Goal: Task Accomplishment & Management: Complete application form

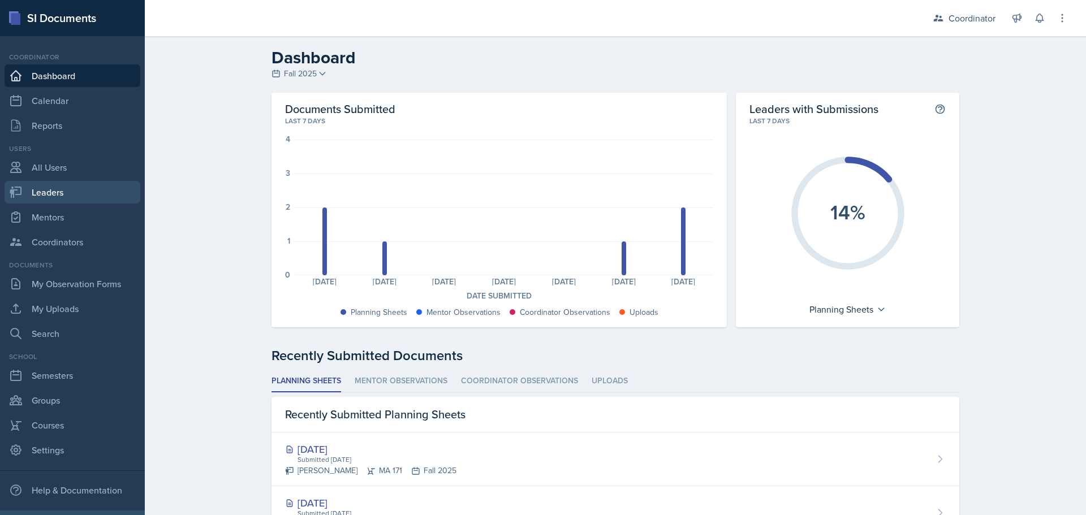
click at [59, 189] on link "Leaders" at bounding box center [73, 192] width 136 height 23
select select "19fb88f7-c89b-4031-b5a0-458fd49807a1"
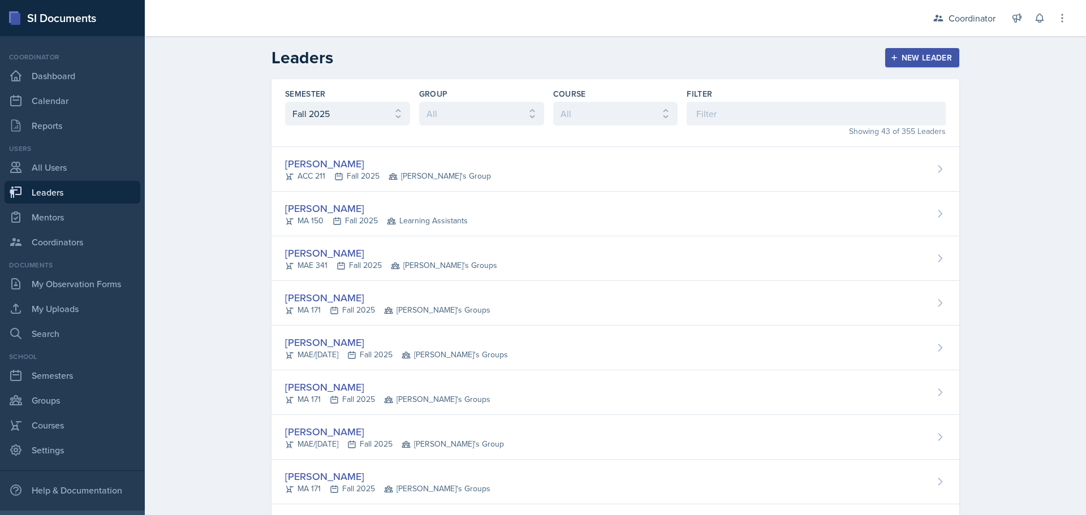
click at [746, 127] on div "Showing 43 of 355 Leaders" at bounding box center [816, 132] width 259 height 12
click at [746, 123] on input at bounding box center [816, 114] width 259 height 24
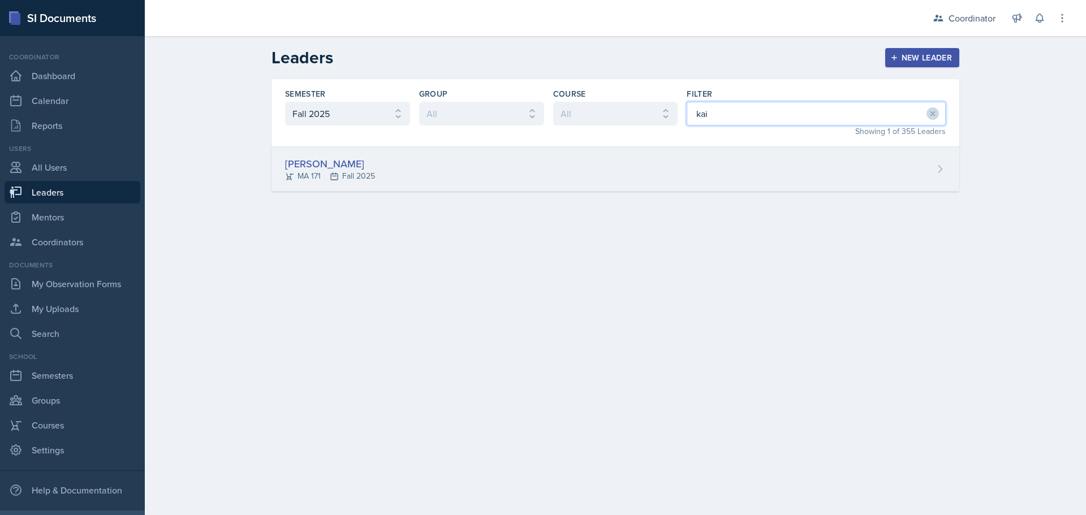
type input "kai"
click at [433, 163] on div "[PERSON_NAME] MA 171 Fall 2025" at bounding box center [616, 169] width 688 height 45
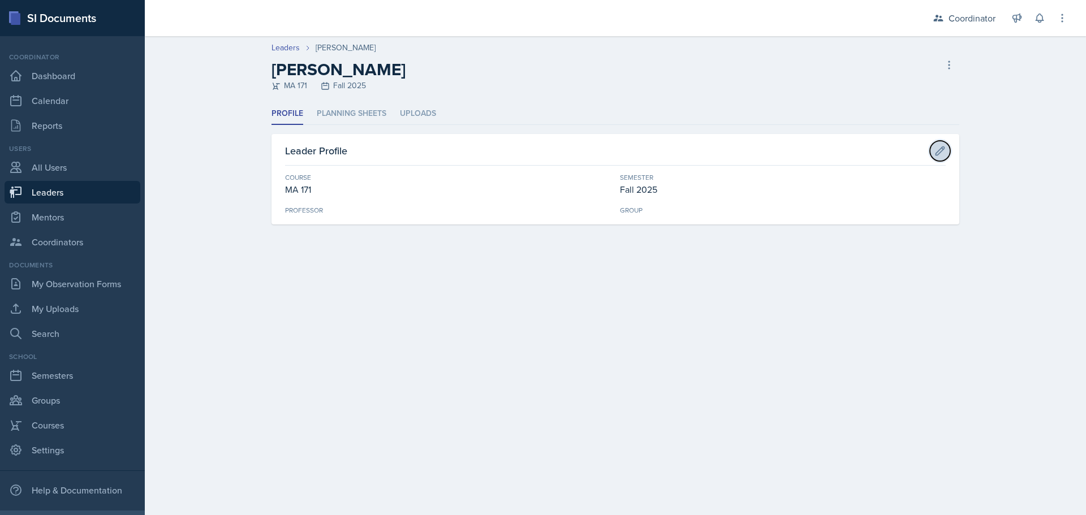
click at [943, 150] on icon at bounding box center [940, 151] width 8 height 8
select select "e311161d-9862-4636-9c81-d48af42686b4"
select select "19fb88f7-c89b-4031-b5a0-458fd49807a1"
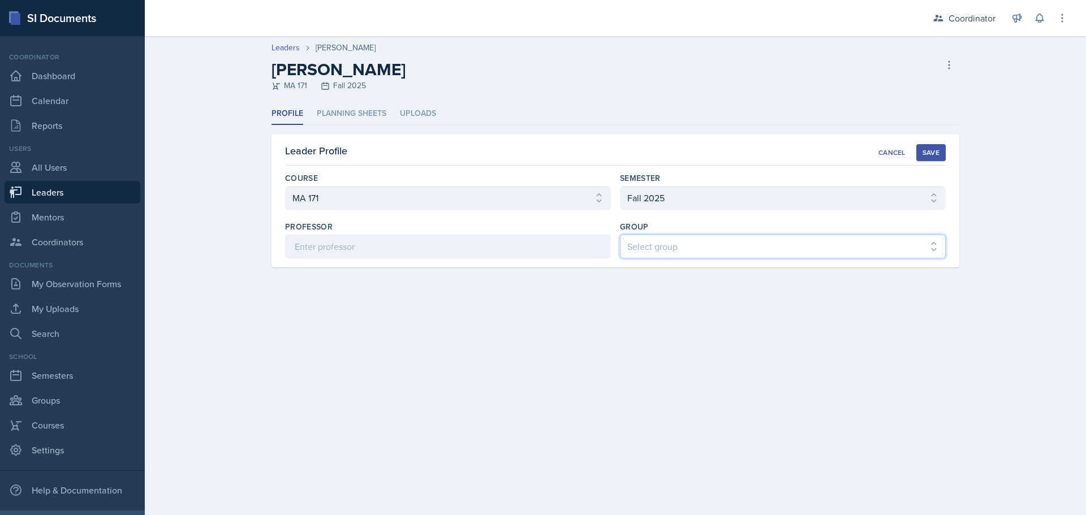
click at [665, 250] on select "Select group [PERSON_NAME]'s Groups [PERSON_NAME]'s Group [PERSON_NAME]'s Group…" at bounding box center [783, 247] width 326 height 24
select select "908e2d3e-bde8-4cfe-aad9-ea5eec2e02ba"
click at [620, 235] on select "Select group [PERSON_NAME]'s Groups [PERSON_NAME]'s Group [PERSON_NAME]'s Group…" at bounding box center [783, 247] width 326 height 24
click at [932, 155] on div "Save" at bounding box center [931, 152] width 17 height 9
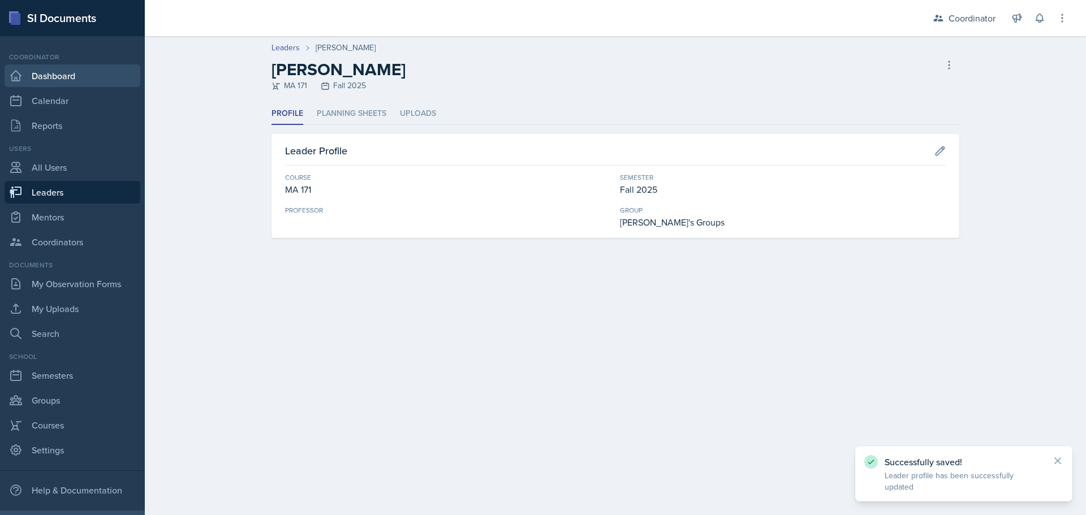
click at [63, 71] on link "Dashboard" at bounding box center [73, 76] width 136 height 23
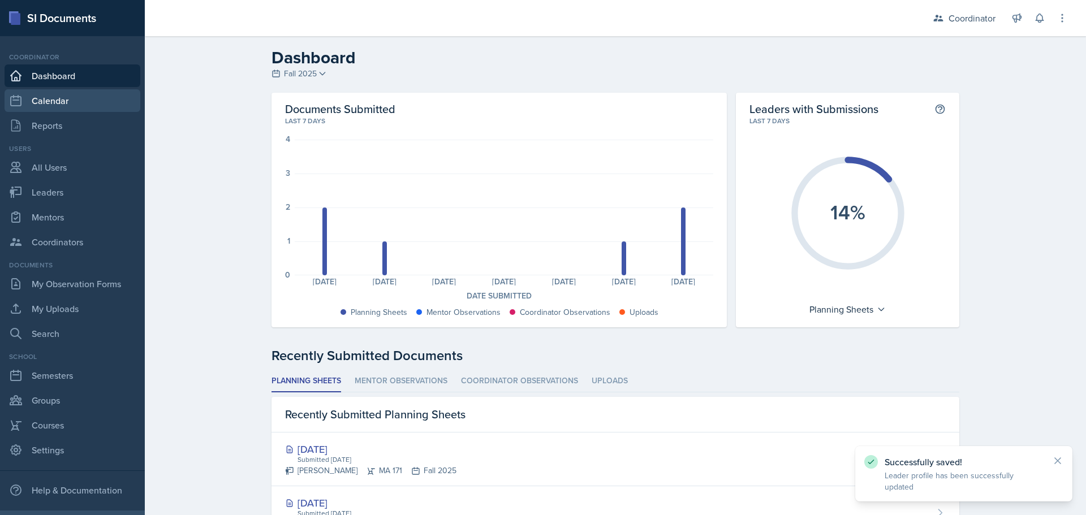
click at [65, 107] on link "Calendar" at bounding box center [73, 100] width 136 height 23
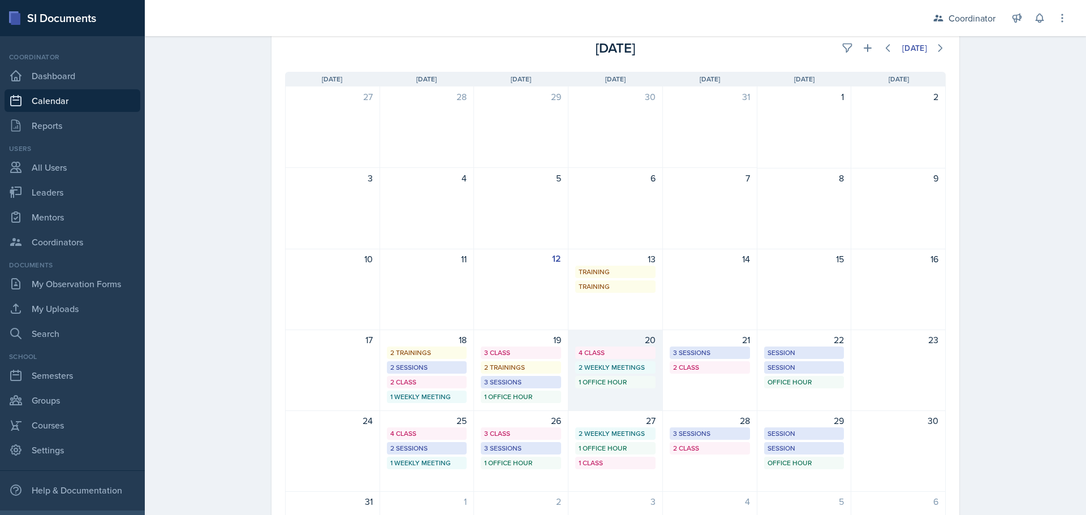
scroll to position [162, 0]
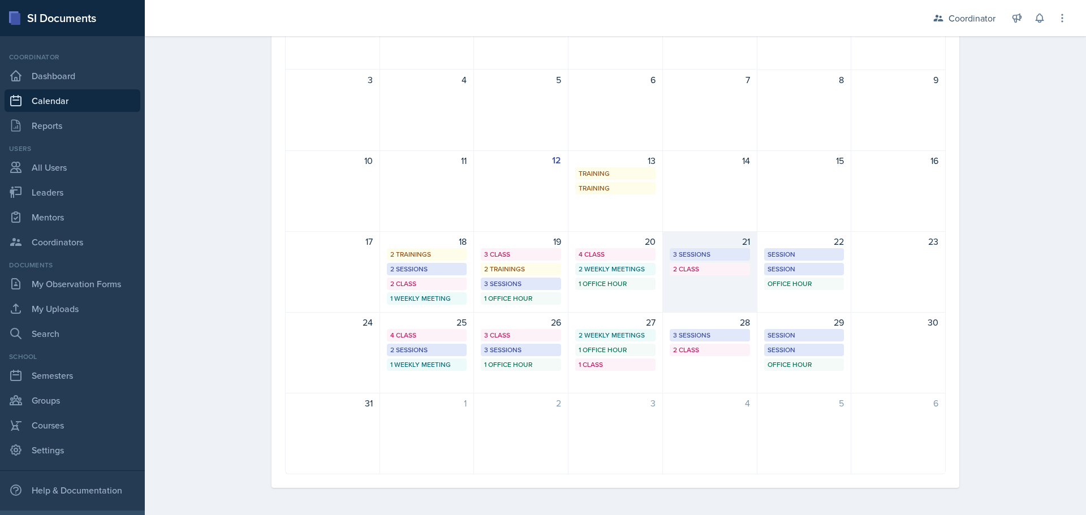
click at [703, 296] on div "21 3 Sessions 2 Class" at bounding box center [710, 271] width 94 height 81
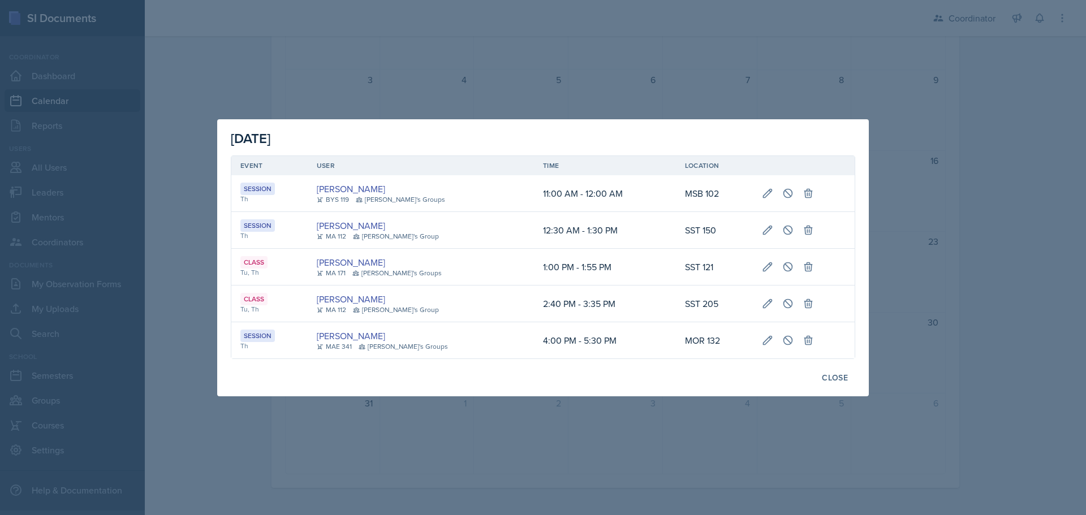
click at [534, 91] on div at bounding box center [543, 257] width 1086 height 515
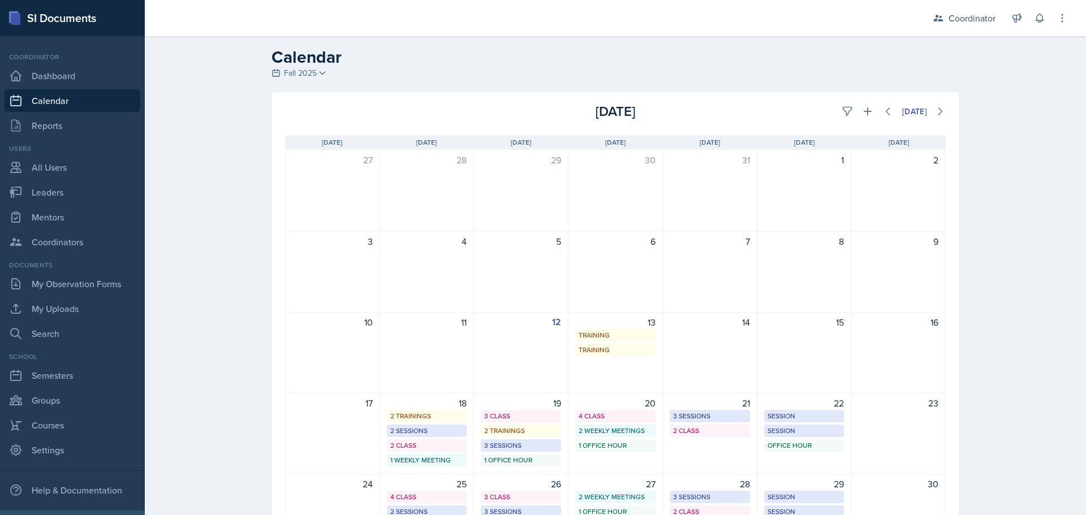
scroll to position [0, 0]
click at [866, 110] on icon at bounding box center [867, 111] width 11 height 11
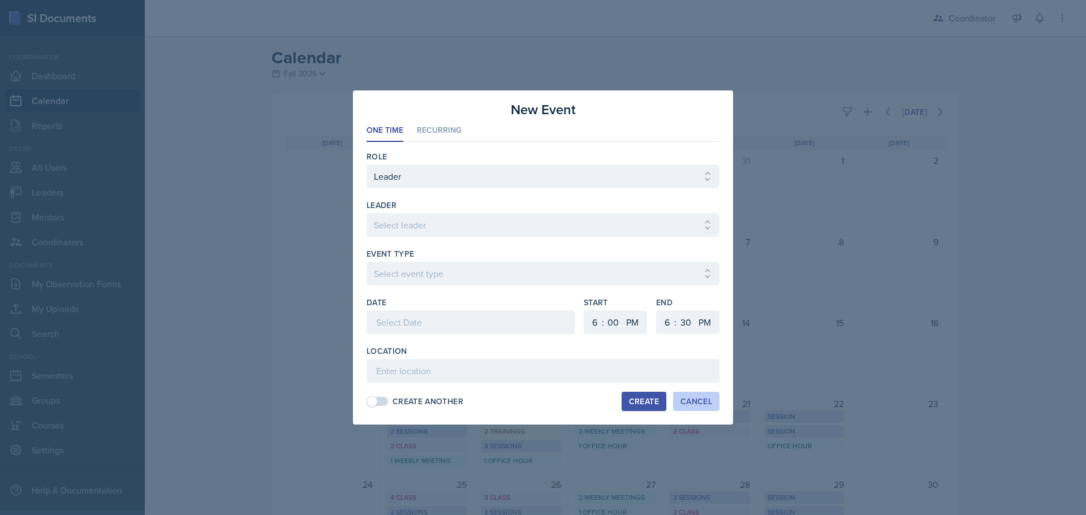
click at [707, 400] on div "Cancel" at bounding box center [697, 401] width 32 height 9
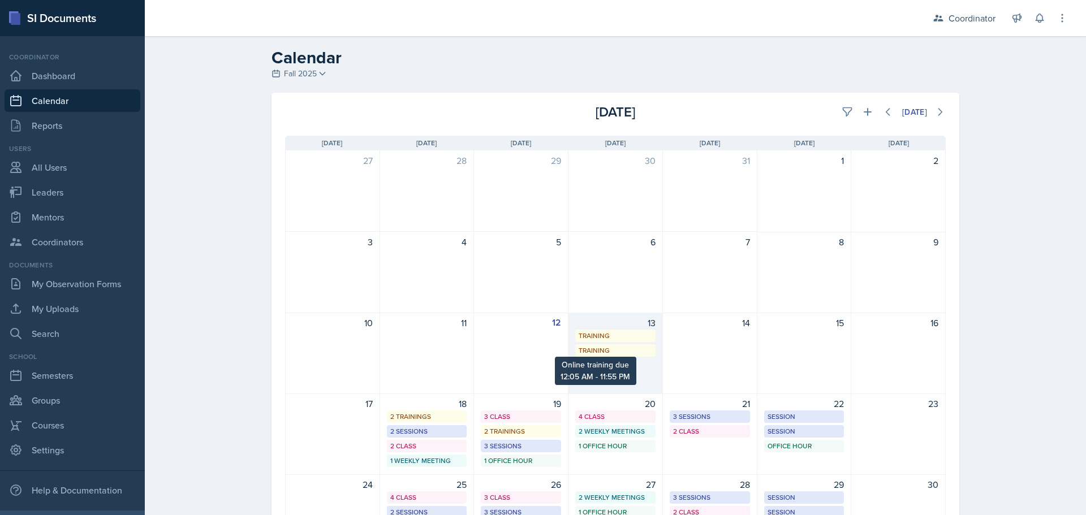
click at [613, 350] on div "Training" at bounding box center [616, 351] width 74 height 10
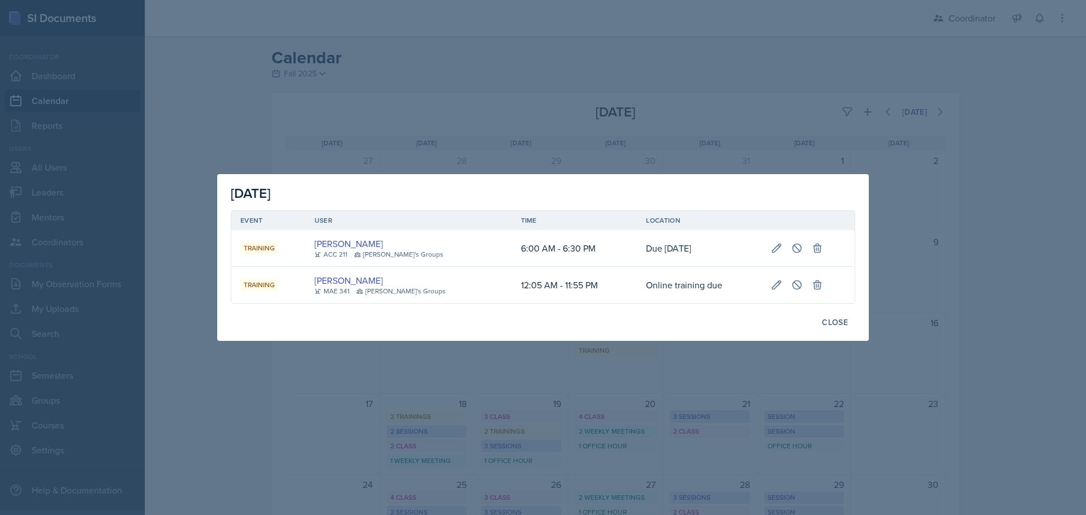
click at [568, 143] on div at bounding box center [543, 257] width 1086 height 515
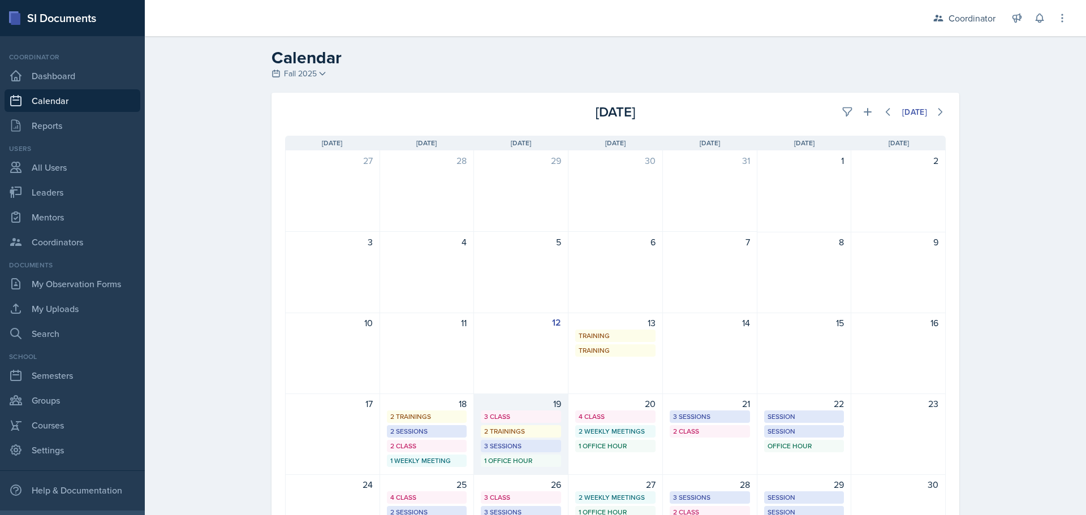
click at [513, 401] on div "19" at bounding box center [521, 404] width 80 height 14
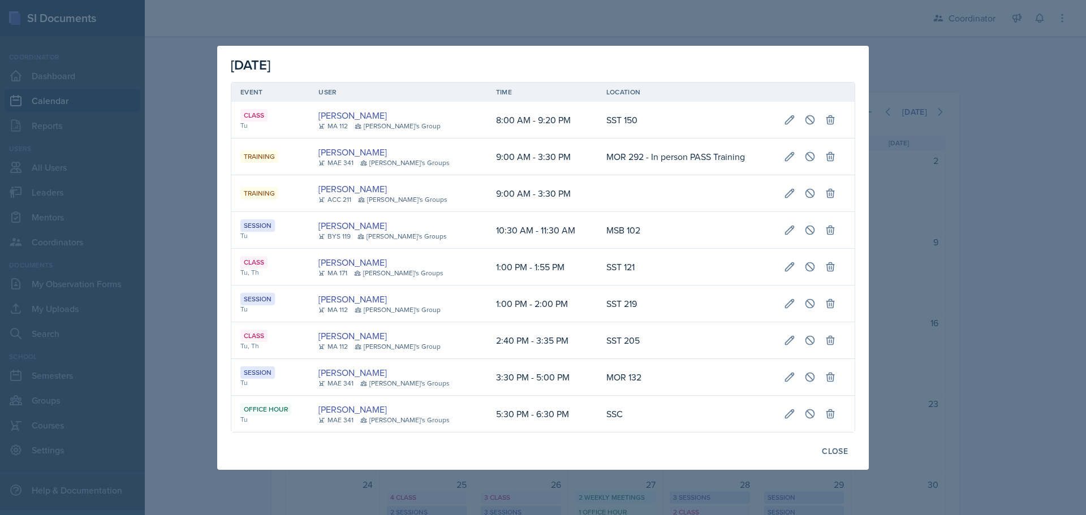
click at [1033, 258] on div at bounding box center [543, 257] width 1086 height 515
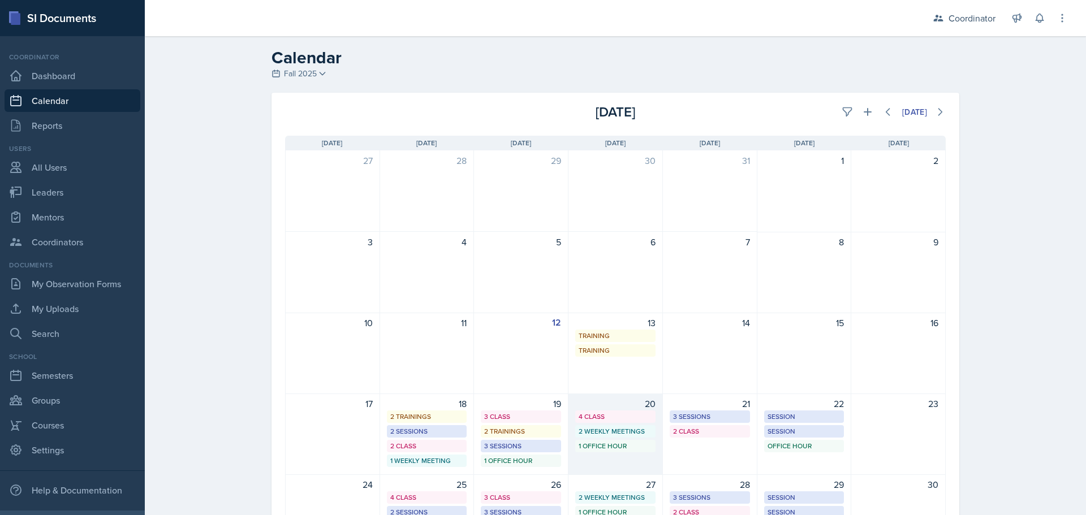
click at [603, 401] on div "20" at bounding box center [615, 404] width 80 height 14
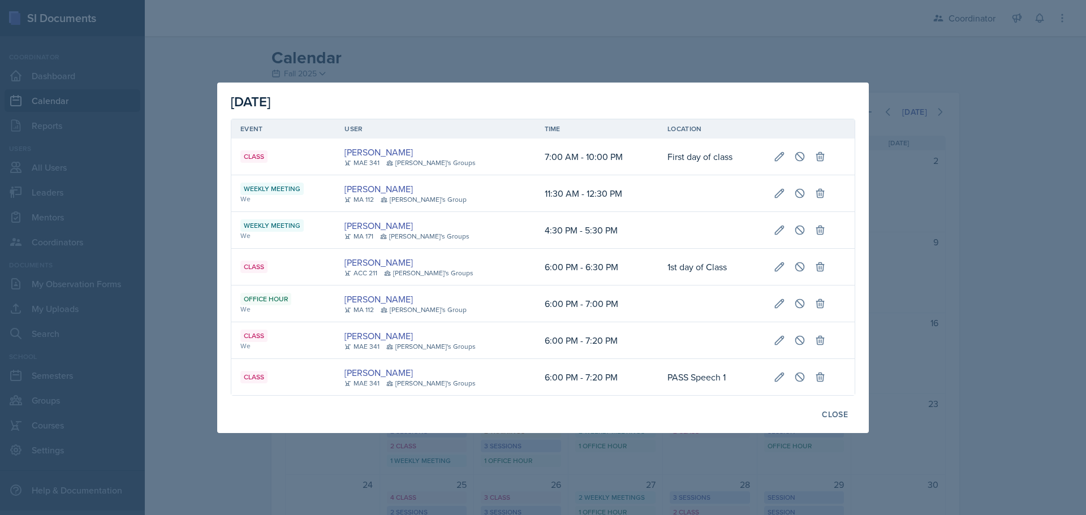
click at [987, 196] on div at bounding box center [543, 257] width 1086 height 515
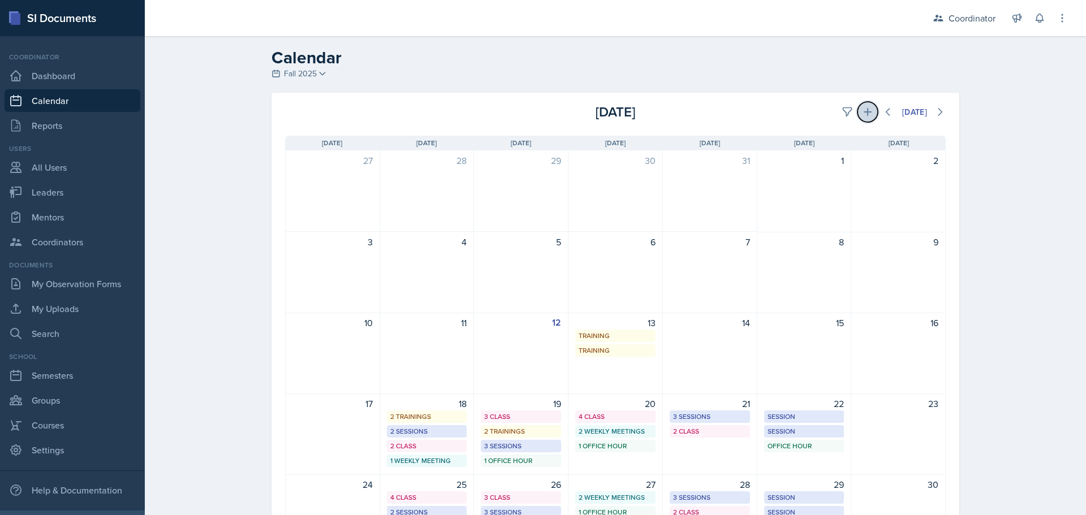
click at [862, 109] on icon at bounding box center [867, 111] width 11 height 11
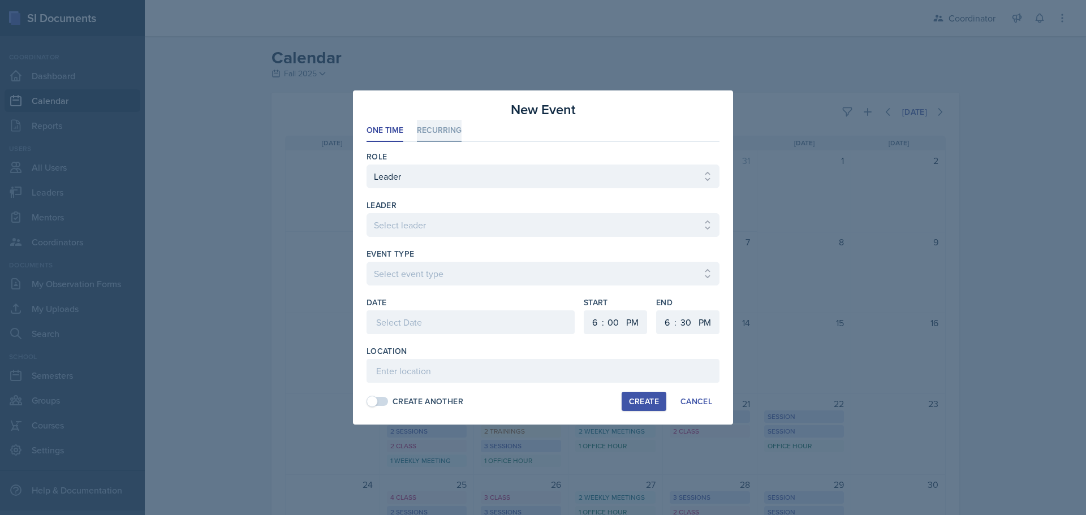
click at [435, 125] on li "Recurring" at bounding box center [439, 131] width 45 height 22
click at [396, 178] on select "Select Role Leader Mentor Coordinator" at bounding box center [543, 177] width 353 height 24
click at [367, 165] on select "Select Role Leader Mentor Coordinator" at bounding box center [543, 177] width 353 height 24
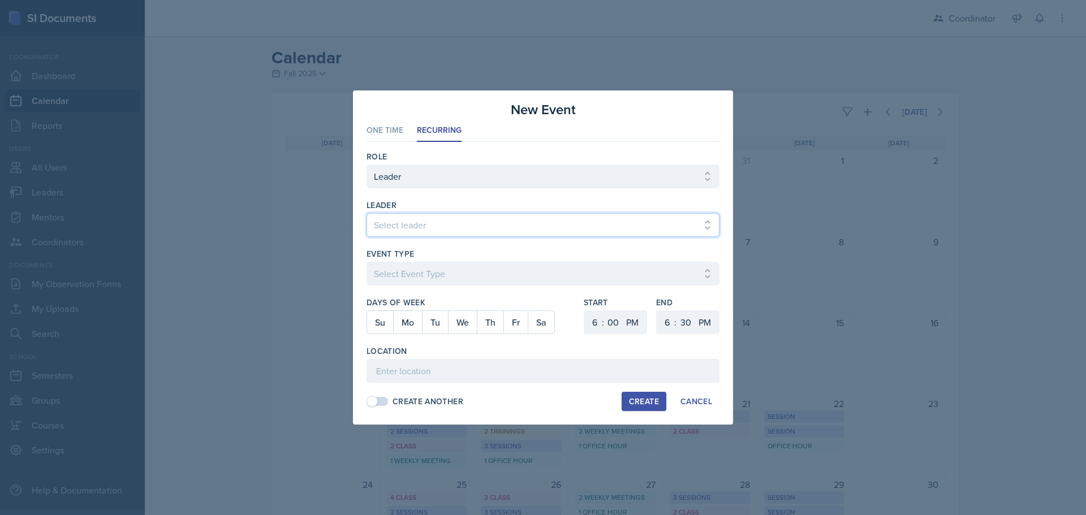
click at [393, 217] on select "Select leader [PERSON_NAME] [PERSON_NAME] [PERSON_NAME] [PERSON_NAME] [PERSON_N…" at bounding box center [543, 225] width 353 height 24
click at [393, 218] on select "Select leader [PERSON_NAME] [PERSON_NAME] [PERSON_NAME] [PERSON_NAME] [PERSON_N…" at bounding box center [543, 225] width 353 height 24
select select "863e49d2-0b18-47d8-b608-ec3528e83138"
click at [367, 213] on select "Select leader [PERSON_NAME] [PERSON_NAME] [PERSON_NAME] [PERSON_NAME] [PERSON_N…" at bounding box center [543, 225] width 353 height 24
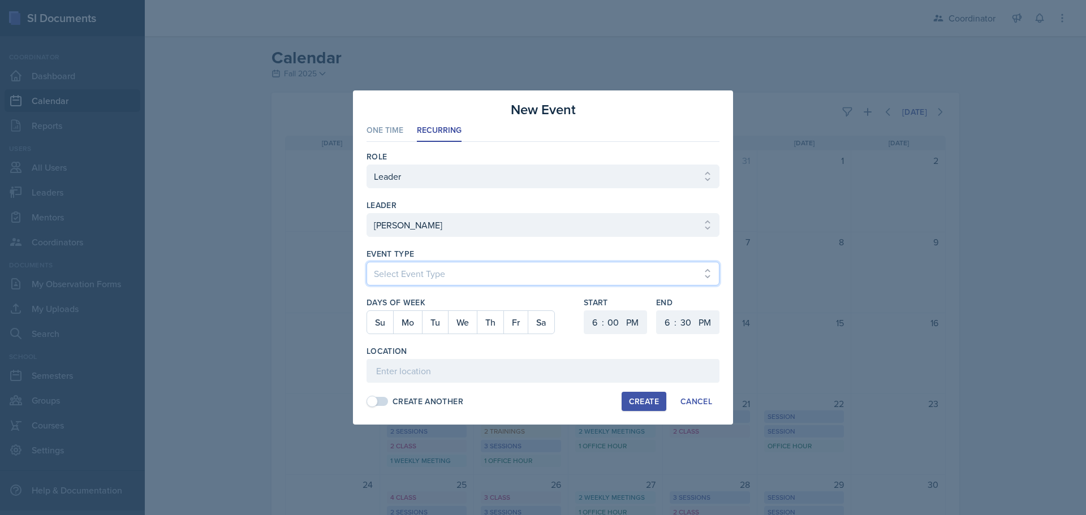
click at [405, 277] on select "Select Event Type Admin Office Hour Cal Workshop Class Class Announcement LA Pe…" at bounding box center [543, 274] width 353 height 24
select select "bd4f27e7-d6ed-4573-9455-47908d0b622f"
click at [367, 262] on select "Select Event Type Admin Office Hour Cal Workshop Class Class Announcement LA Pe…" at bounding box center [543, 274] width 353 height 24
drag, startPoint x: 409, startPoint y: 323, endPoint x: 448, endPoint y: 323, distance: 38.5
click at [410, 323] on button "Mo" at bounding box center [407, 322] width 29 height 23
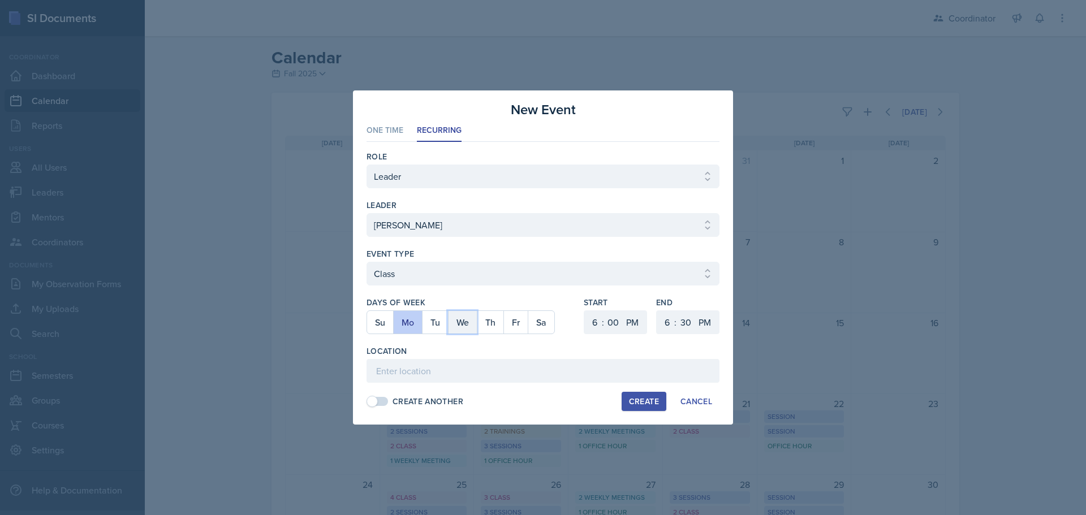
click at [467, 323] on button "We" at bounding box center [462, 322] width 29 height 23
click at [587, 323] on select "1 2 3 4 5 6 7 8 9 10 11 12" at bounding box center [594, 323] width 18 height 24
select select "4"
click at [585, 311] on select "1 2 3 4 5 6 7 8 9 10 11 12" at bounding box center [594, 323] width 18 height 24
click at [613, 319] on select "00 05 10 15 20 25 30 35 40 45 50 55" at bounding box center [613, 323] width 18 height 24
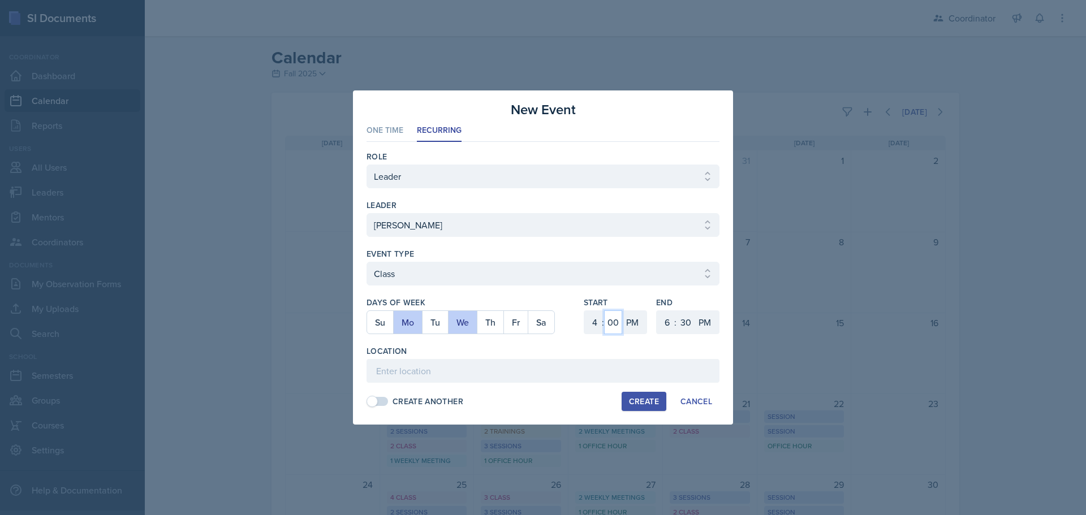
select select "20"
click at [604, 311] on select "00 05 10 15 20 25 30 35 40 45 50 55" at bounding box center [613, 323] width 18 height 24
click at [669, 326] on select "1 2 3 4 5 6 7 8 9 10 11 12" at bounding box center [666, 323] width 18 height 24
select select "5"
click at [657, 311] on select "1 2 3 4 5 6 7 8 9 10 11 12" at bounding box center [666, 323] width 18 height 24
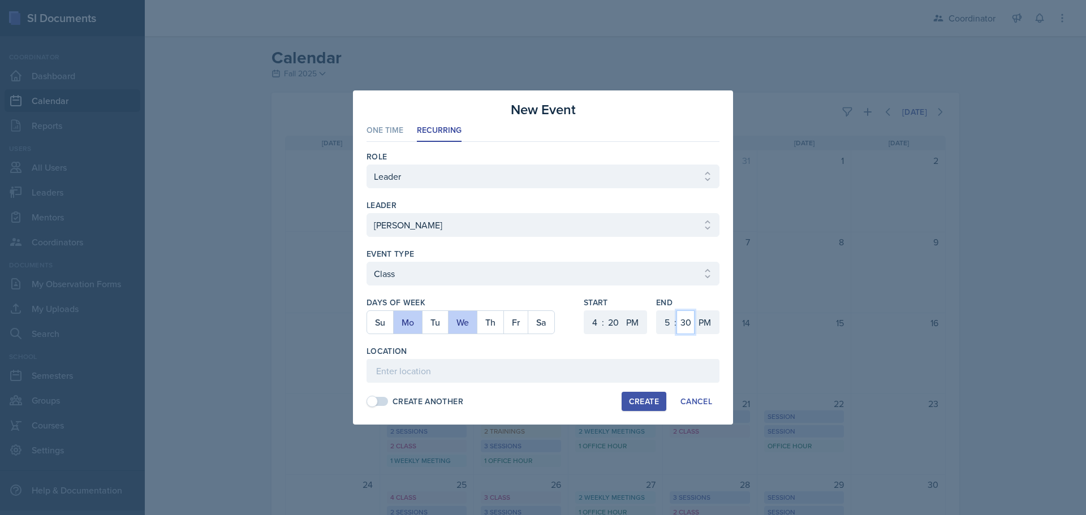
click at [687, 326] on select "00 05 10 15 20 25 30 35 40 45 50 55" at bounding box center [686, 323] width 18 height 24
select select "40"
click at [677, 311] on select "00 05 10 15 20 25 30 35 40 45 50 55" at bounding box center [686, 323] width 18 height 24
click at [560, 364] on input at bounding box center [543, 371] width 353 height 24
type input "BAB 204"
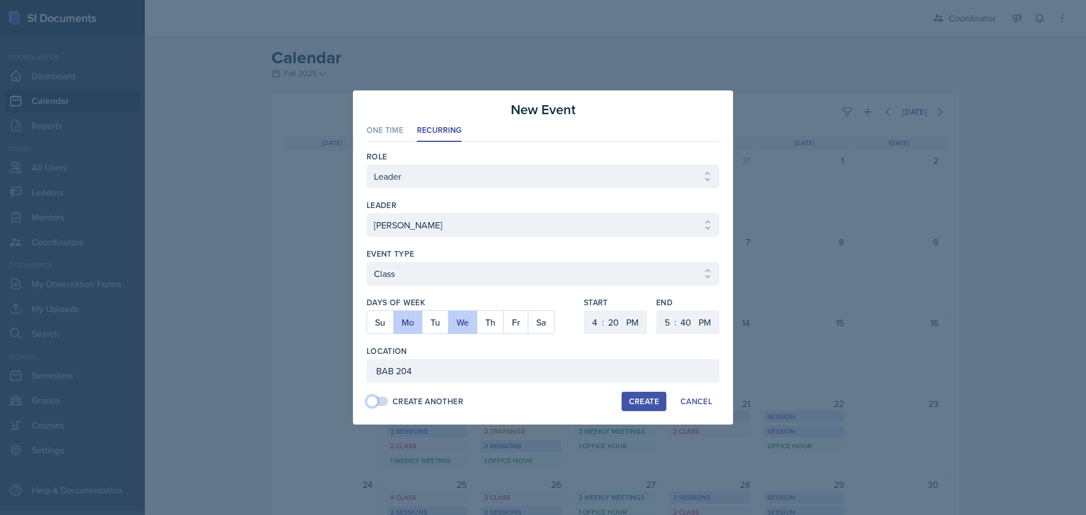
click at [383, 406] on span at bounding box center [378, 401] width 23 height 11
click at [646, 398] on div "Create" at bounding box center [644, 401] width 30 height 9
select select
select select "6"
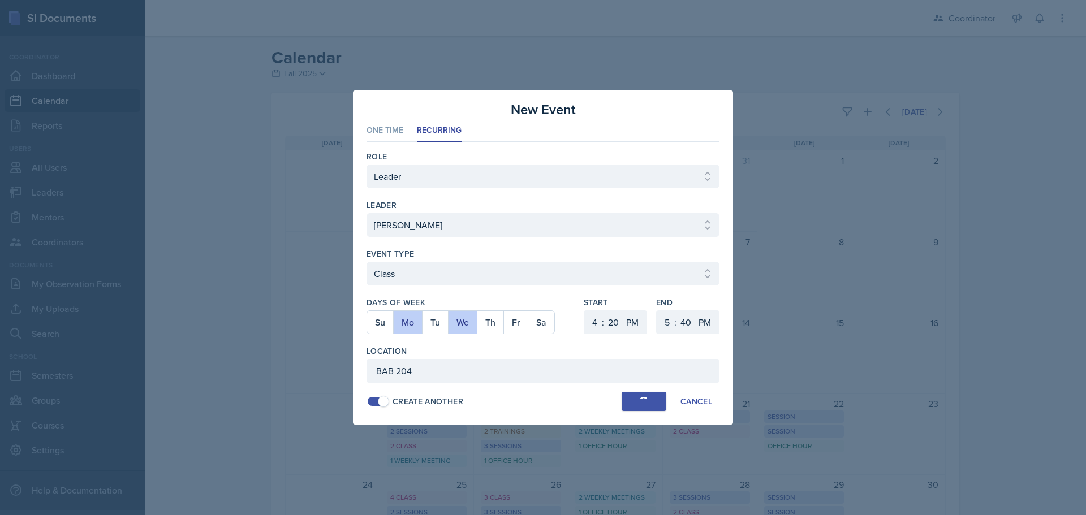
select select "0"
select select "6"
select select "30"
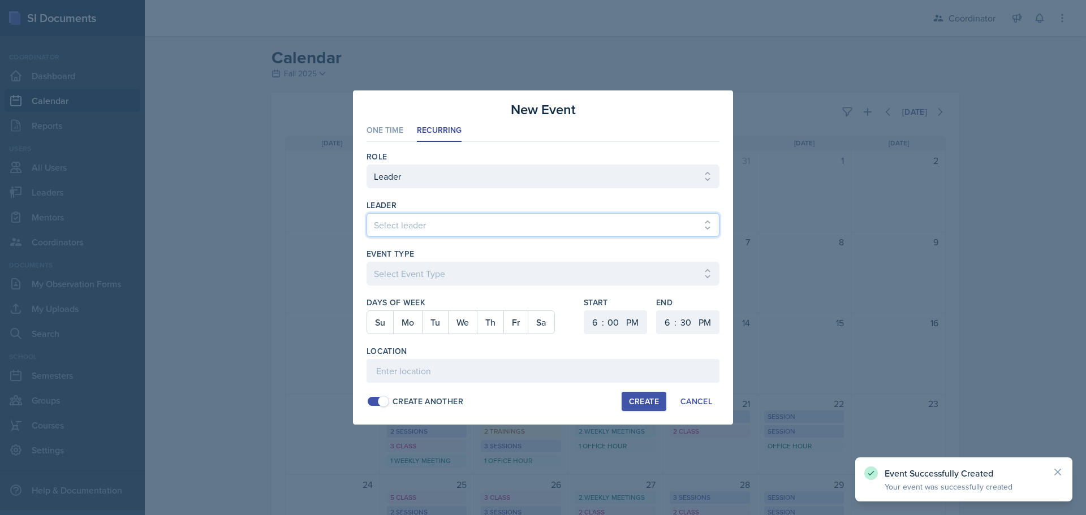
click at [377, 225] on select "Select leader [PERSON_NAME] [PERSON_NAME] [PERSON_NAME] [PERSON_NAME] [PERSON_N…" at bounding box center [543, 225] width 353 height 24
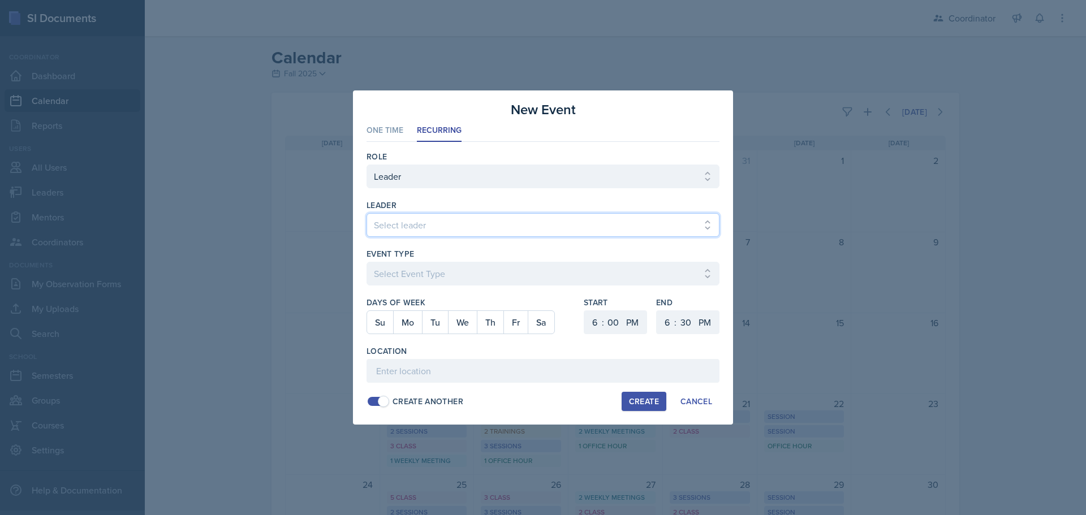
select select "863e49d2-0b18-47d8-b608-ec3528e83138"
click at [367, 213] on select "Select leader [PERSON_NAME] [PERSON_NAME] [PERSON_NAME] [PERSON_NAME] [PERSON_N…" at bounding box center [543, 225] width 353 height 24
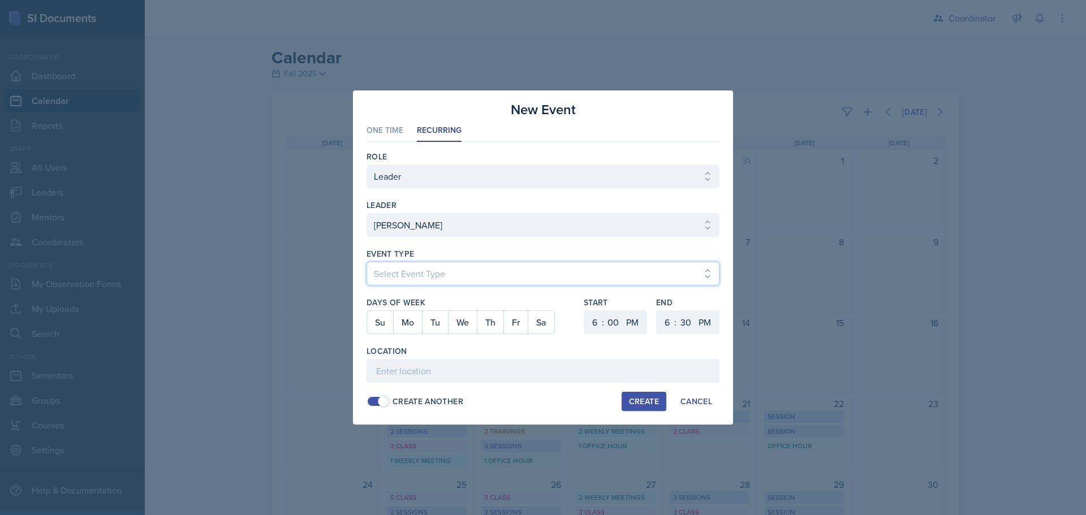
click at [392, 276] on select "Select Event Type Admin Office Hour Cal Workshop Class Class Announcement LA Pe…" at bounding box center [543, 274] width 353 height 24
select select "30b582fb-8ac9-49fb-a214-1fb047ccc295"
click at [367, 262] on select "Select Event Type Admin Office Hour Cal Workshop Class Class Announcement LA Pe…" at bounding box center [543, 274] width 353 height 24
click at [412, 329] on button "Mo" at bounding box center [407, 322] width 29 height 23
click at [594, 317] on select "1 2 3 4 5 6 7 8 9 10 11 12" at bounding box center [594, 323] width 18 height 24
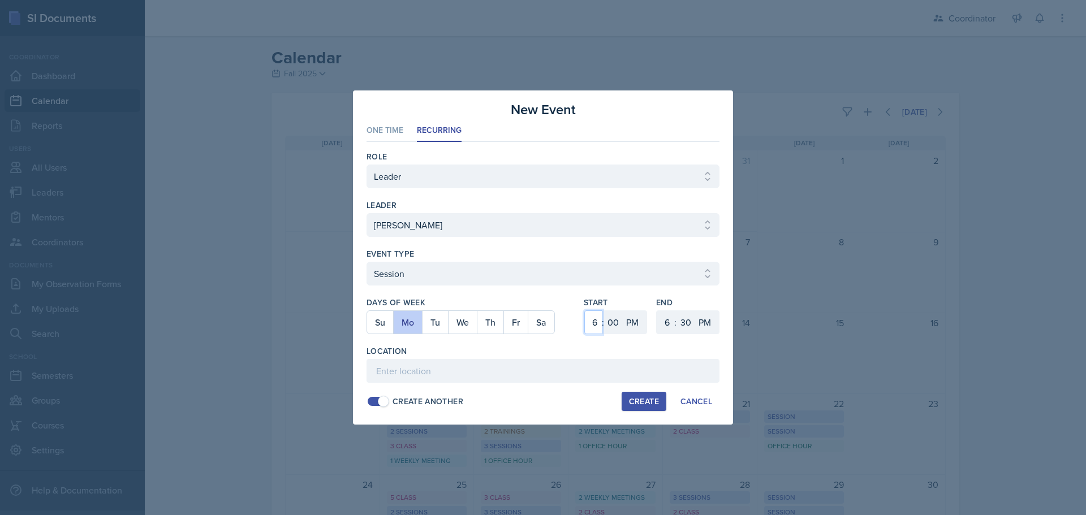
select select "2"
click at [585, 311] on select "1 2 3 4 5 6 7 8 9 10 11 12" at bounding box center [594, 323] width 18 height 24
click at [613, 316] on select "00 05 10 15 20 25 30 35 40 45 50 55" at bounding box center [613, 323] width 18 height 24
select select "30"
click at [604, 311] on select "00 05 10 15 20 25 30 35 40 45 50 55" at bounding box center [613, 323] width 18 height 24
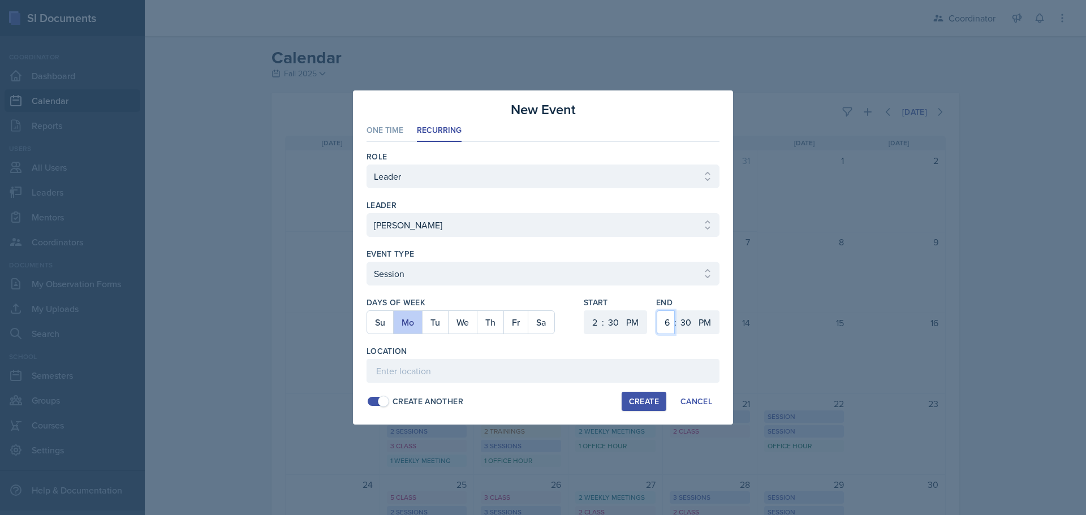
click at [665, 324] on select "1 2 3 4 5 6 7 8 9 10 11 12" at bounding box center [666, 323] width 18 height 24
select select "3"
click at [657, 311] on select "1 2 3 4 5 6 7 8 9 10 11 12" at bounding box center [666, 323] width 18 height 24
click at [577, 368] on input at bounding box center [543, 371] width 353 height 24
type input "BAB 216"
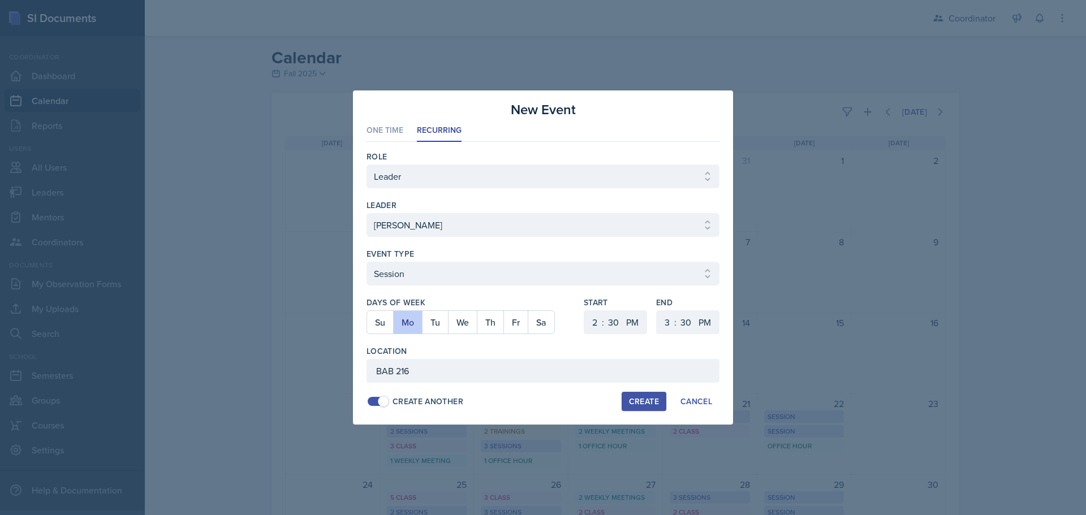
click at [646, 405] on div "Create" at bounding box center [644, 401] width 30 height 9
select select
select select "6"
select select "0"
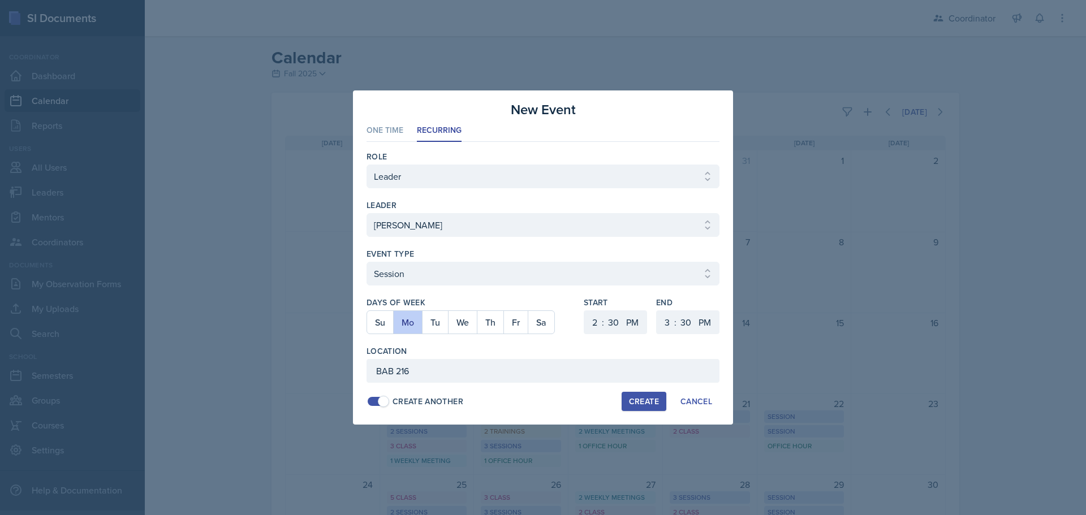
select select "6"
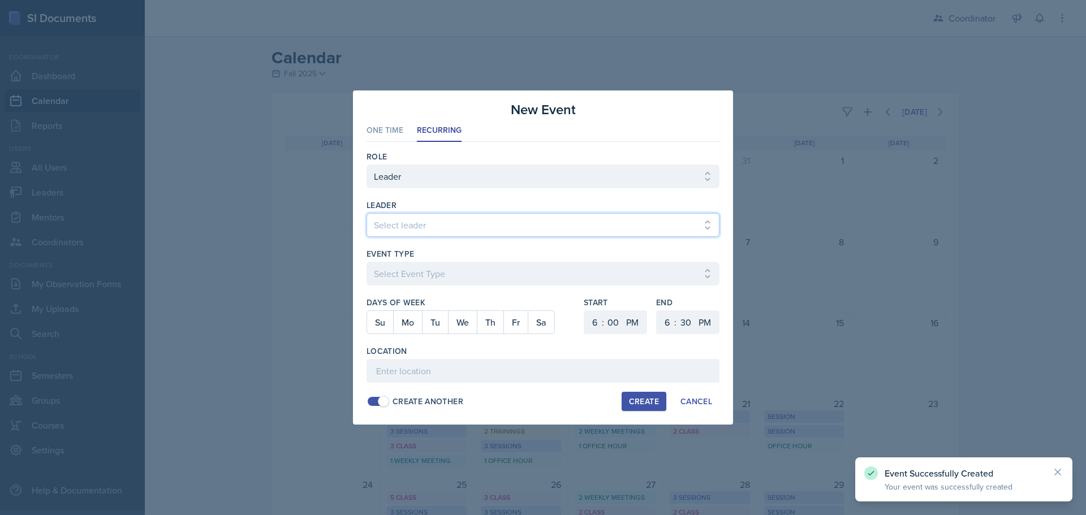
click at [380, 226] on select "Select leader [PERSON_NAME] [PERSON_NAME] [PERSON_NAME] [PERSON_NAME] [PERSON_N…" at bounding box center [543, 225] width 353 height 24
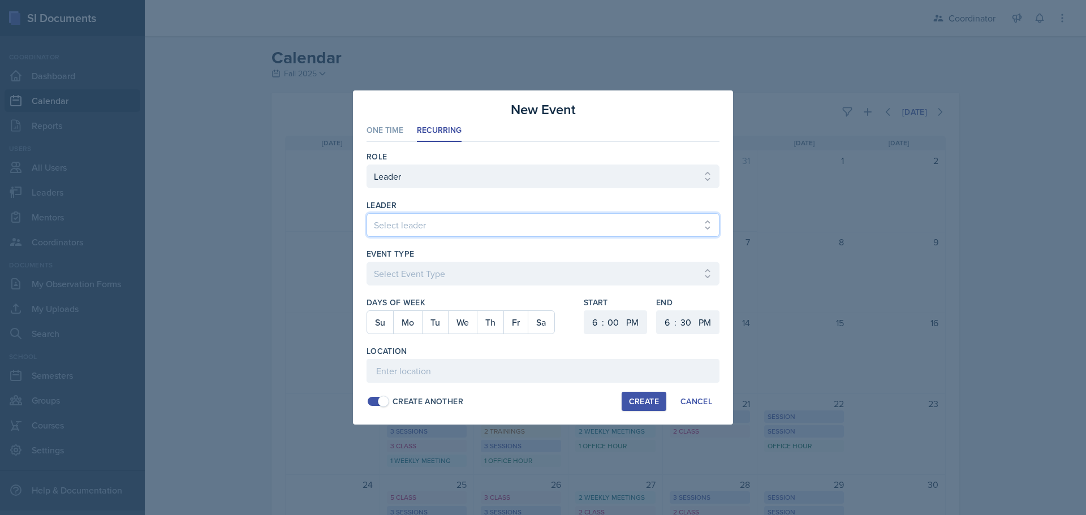
select select "863e49d2-0b18-47d8-b608-ec3528e83138"
click at [367, 213] on select "Select leader [PERSON_NAME] [PERSON_NAME] [PERSON_NAME] [PERSON_NAME] [PERSON_N…" at bounding box center [543, 225] width 353 height 24
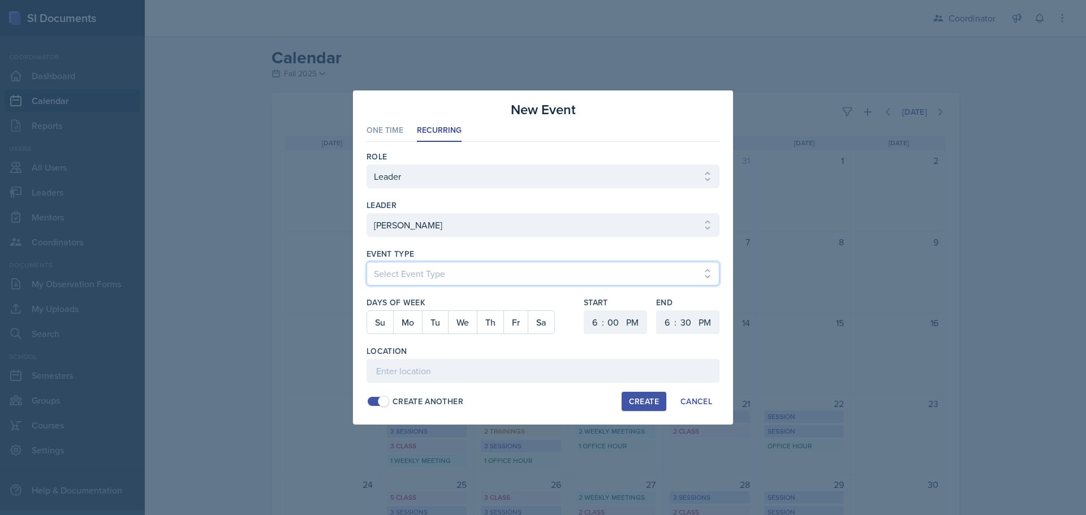
click at [396, 264] on select "Select Event Type Admin Office Hour Cal Workshop Class Class Announcement LA Pe…" at bounding box center [543, 274] width 353 height 24
select select "30b582fb-8ac9-49fb-a214-1fb047ccc295"
click at [367, 262] on select "Select Event Type Admin Office Hour Cal Workshop Class Class Announcement LA Pe…" at bounding box center [543, 274] width 353 height 24
click at [445, 321] on button "Tu" at bounding box center [435, 322] width 26 height 23
click at [600, 313] on select "1 2 3 4 5 6 7 8 9 10 11 12" at bounding box center [594, 323] width 18 height 24
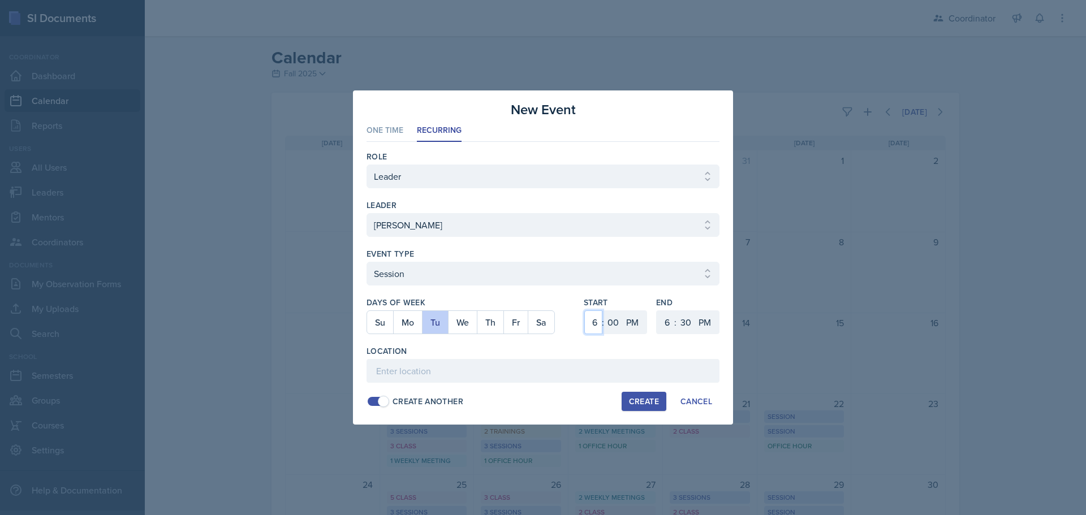
select select "5"
click at [585, 311] on select "1 2 3 4 5 6 7 8 9 10 11 12" at bounding box center [594, 323] width 18 height 24
click at [687, 323] on select "00 05 10 15 20 25 30 35 40 45 50 55" at bounding box center [686, 323] width 18 height 24
select select "0"
click at [677, 311] on select "00 05 10 15 20 25 30 35 40 45 50 55" at bounding box center [686, 323] width 18 height 24
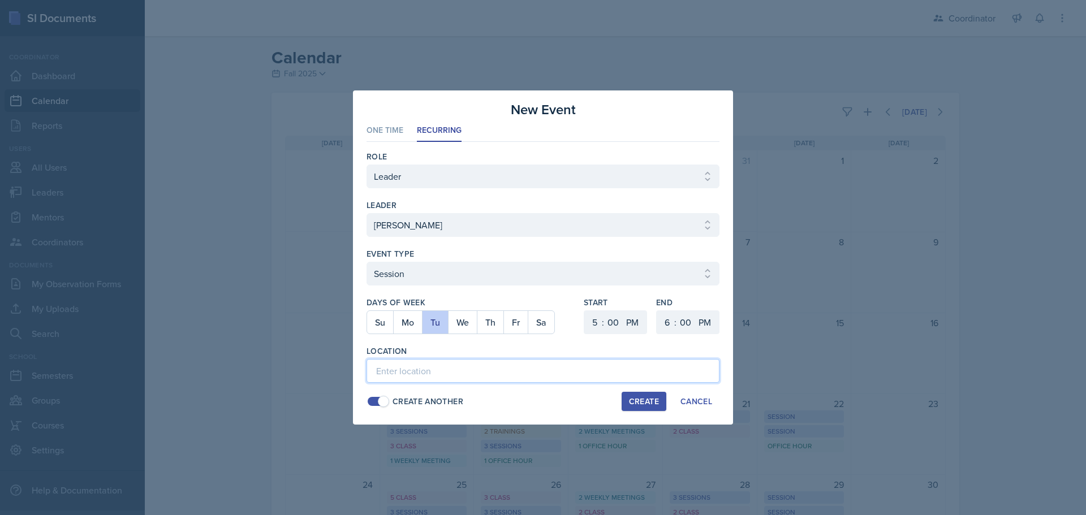
click at [504, 379] on input at bounding box center [543, 371] width 353 height 24
type input "BAB 220"
click at [652, 402] on div "Create" at bounding box center [644, 401] width 30 height 9
select select
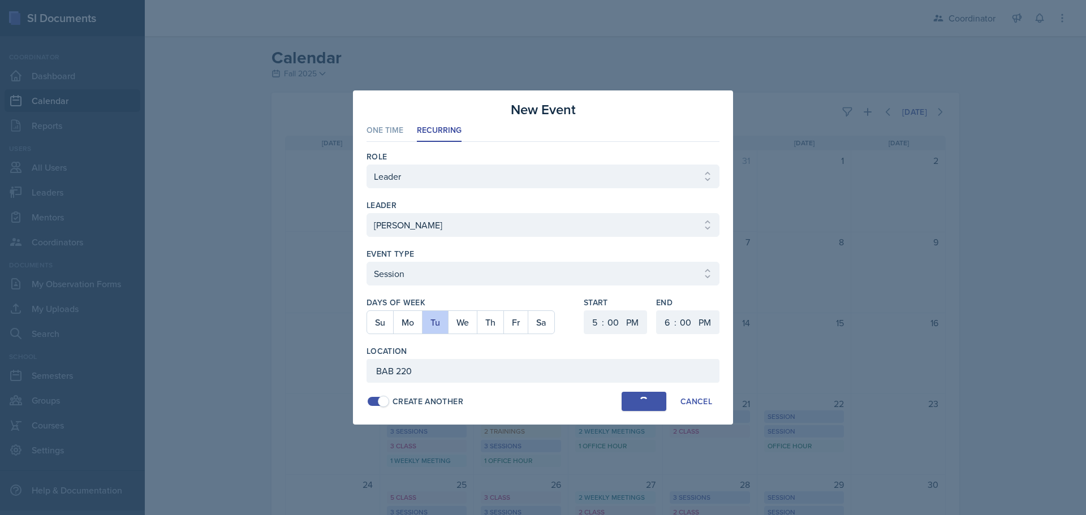
select select "6"
select select "30"
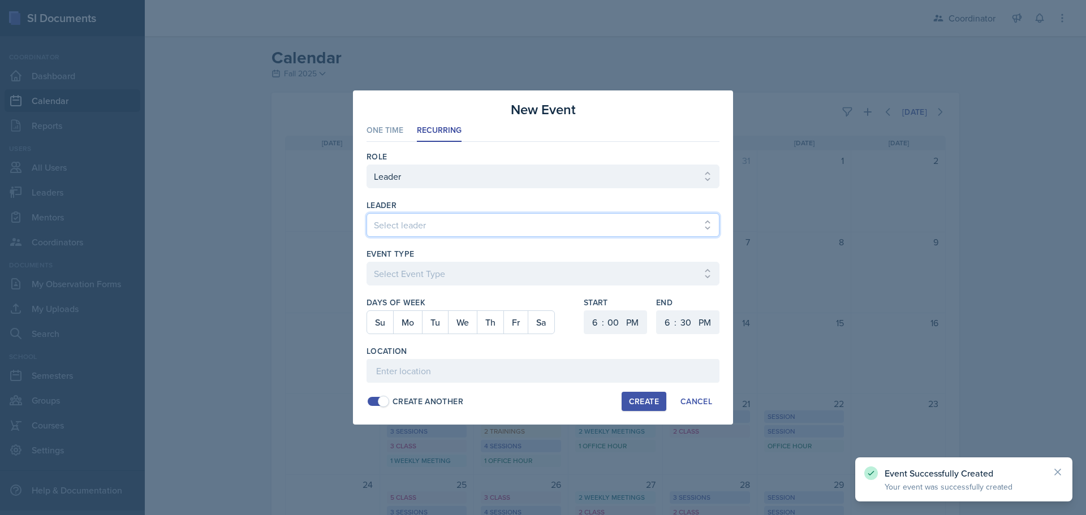
click at [403, 228] on select "Select leader [PERSON_NAME] [PERSON_NAME] [PERSON_NAME] [PERSON_NAME] [PERSON_N…" at bounding box center [543, 225] width 353 height 24
select select "863e49d2-0b18-47d8-b608-ec3528e83138"
click at [367, 213] on select "Select leader [PERSON_NAME] [PERSON_NAME] [PERSON_NAME] [PERSON_NAME] [PERSON_N…" at bounding box center [543, 225] width 353 height 24
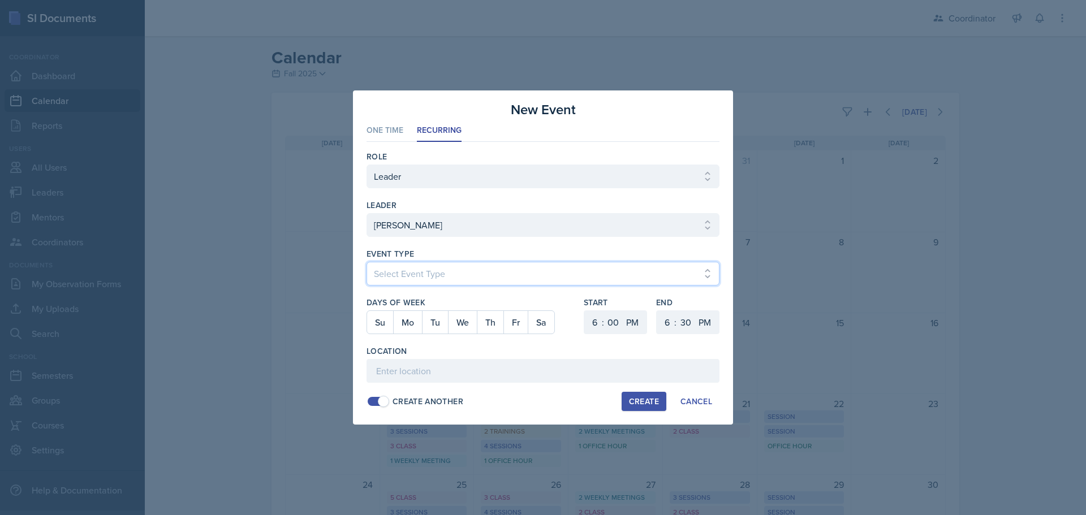
click at [395, 277] on select "Select Event Type Admin Office Hour Cal Workshop Class Class Announcement LA Pe…" at bounding box center [543, 274] width 353 height 24
select select "30b582fb-8ac9-49fb-a214-1fb047ccc295"
click at [367, 262] on select "Select Event Type Admin Office Hour Cal Workshop Class Class Announcement LA Pe…" at bounding box center [543, 274] width 353 height 24
click at [498, 319] on button "Th" at bounding box center [490, 322] width 27 height 23
click at [598, 328] on select "1 2 3 4 5 6 7 8 9 10 11 12" at bounding box center [594, 323] width 18 height 24
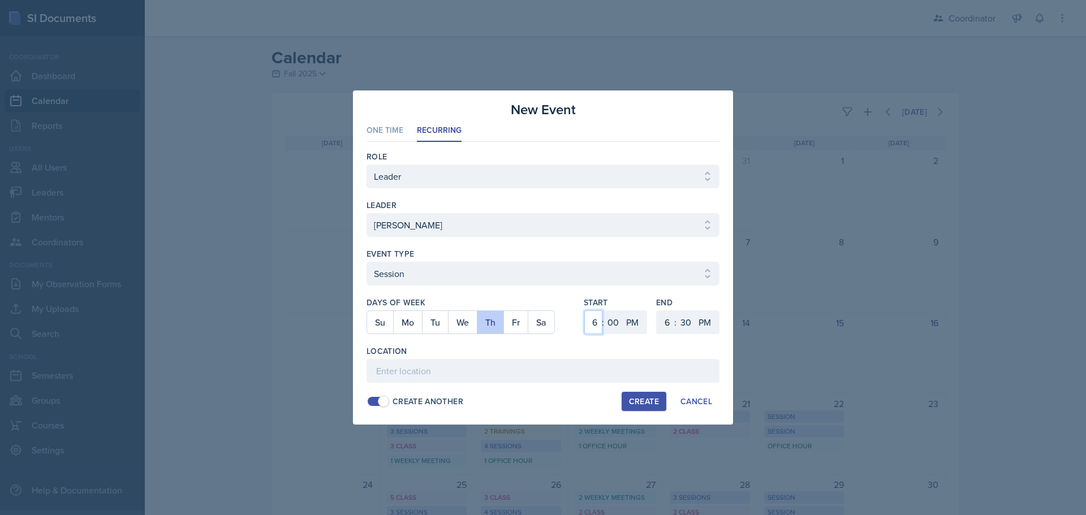
select select "5"
click at [585, 311] on select "1 2 3 4 5 6 7 8 9 10 11 12" at bounding box center [594, 323] width 18 height 24
click at [614, 327] on select "00 05 10 15 20 25 30 35 40 45 50 55" at bounding box center [613, 323] width 18 height 24
select select "30"
click at [604, 311] on select "00 05 10 15 20 25 30 35 40 45 50 55" at bounding box center [613, 323] width 18 height 24
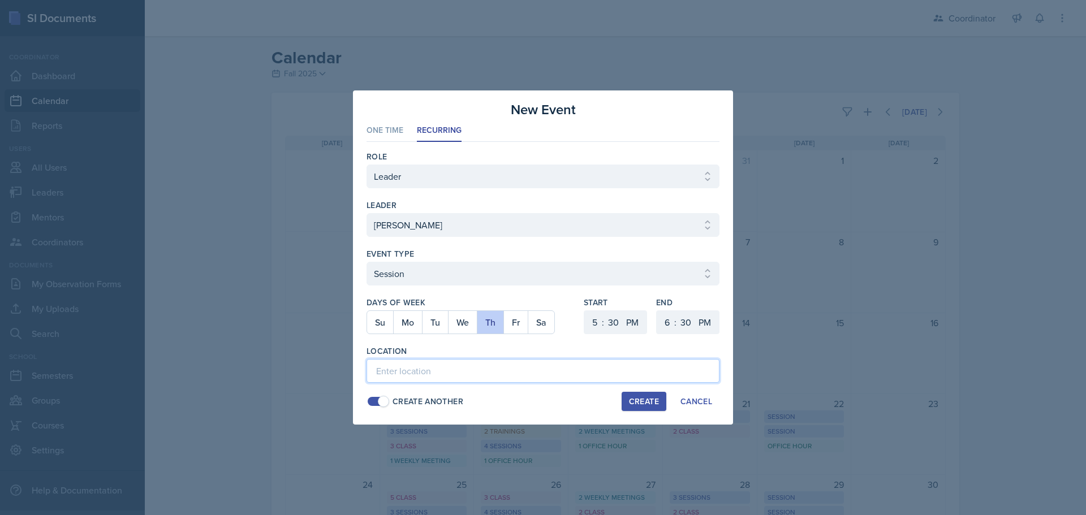
click at [601, 364] on input at bounding box center [543, 371] width 353 height 24
type input "BAB 220"
click at [648, 405] on div "Create" at bounding box center [644, 401] width 30 height 9
select select
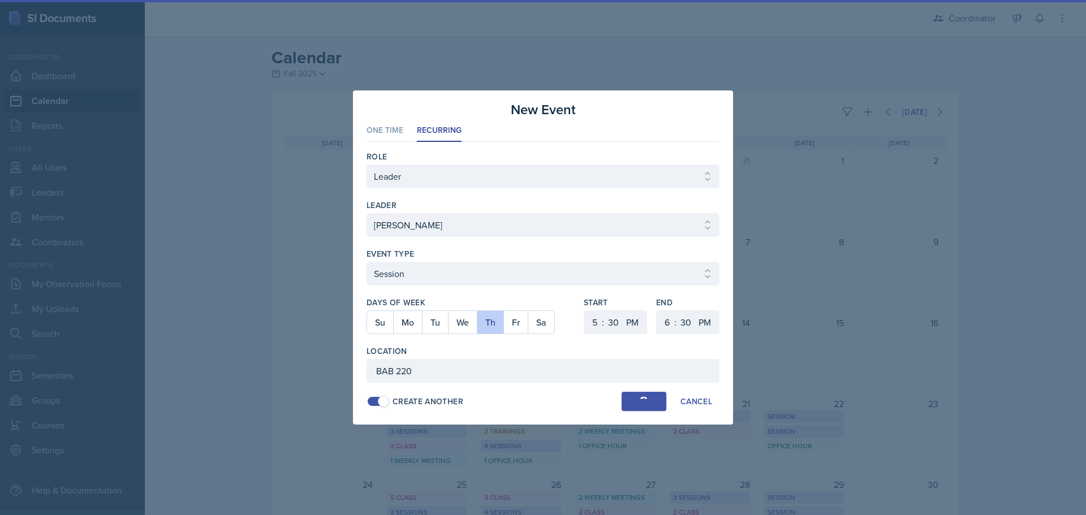
select select "6"
select select "0"
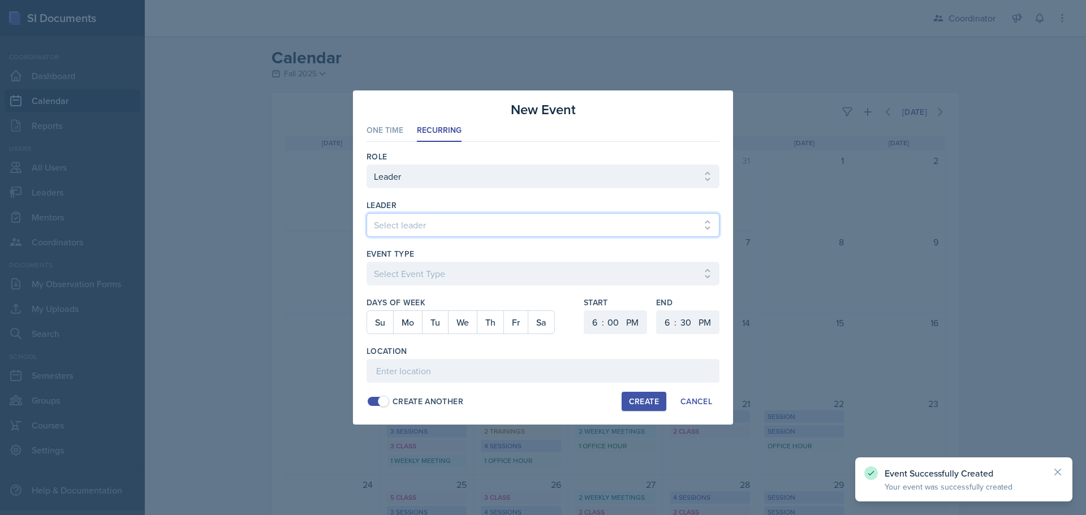
click at [417, 234] on select "Select leader [PERSON_NAME] [PERSON_NAME] [PERSON_NAME] [PERSON_NAME] [PERSON_N…" at bounding box center [543, 225] width 353 height 24
select select "863e49d2-0b18-47d8-b608-ec3528e83138"
click at [367, 213] on select "Select leader [PERSON_NAME] [PERSON_NAME] [PERSON_NAME] [PERSON_NAME] [PERSON_N…" at bounding box center [543, 225] width 353 height 24
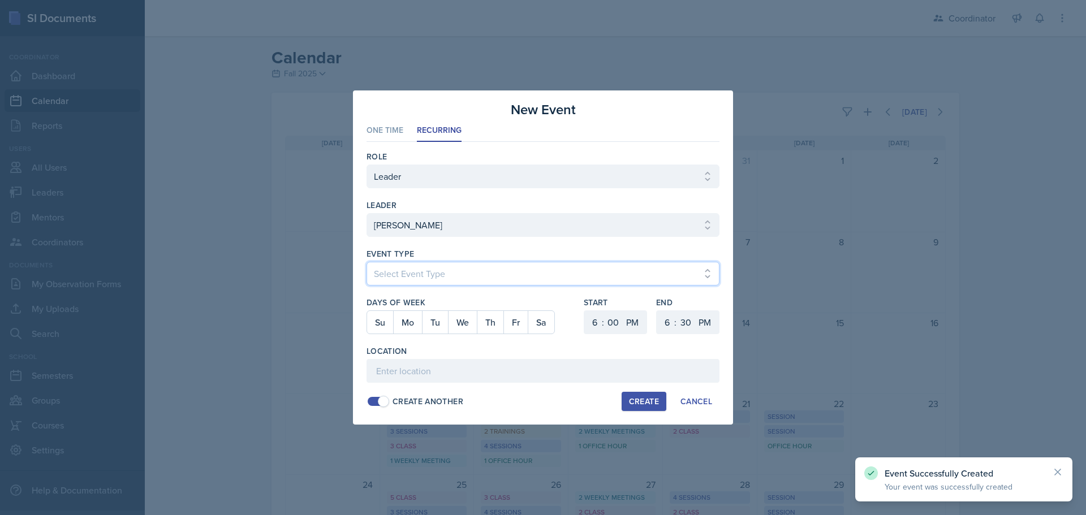
click at [400, 269] on select "Select Event Type Admin Office Hour Cal Workshop Class Class Announcement LA Pe…" at bounding box center [543, 274] width 353 height 24
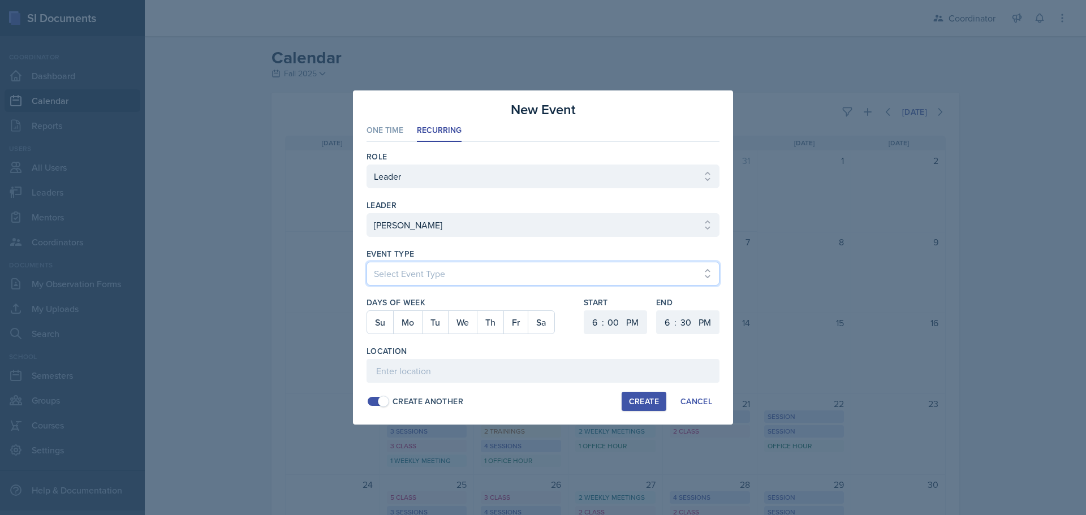
select select "803a10d1-56de-4d8e-8ecc-6dc9cf688eb0"
click at [367, 262] on select "Select Event Type Admin Office Hour Cal Workshop Class Class Announcement LA Pe…" at bounding box center [543, 274] width 353 height 24
click at [457, 320] on button "We" at bounding box center [462, 322] width 29 height 23
click at [590, 322] on select "1 2 3 4 5 6 7 8 9 10 11 12" at bounding box center [594, 323] width 18 height 24
select select "11"
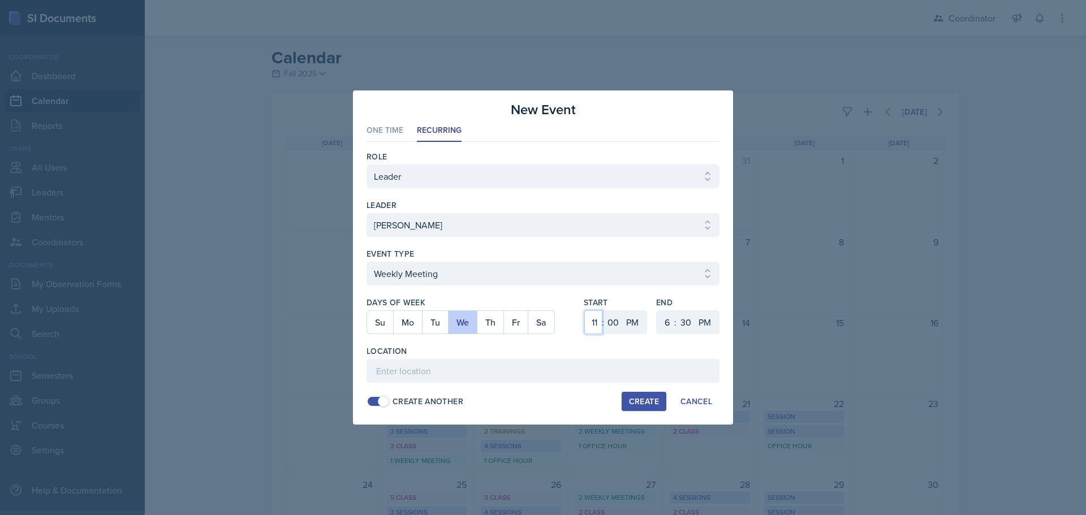
click at [585, 311] on select "1 2 3 4 5 6 7 8 9 10 11 12" at bounding box center [594, 323] width 18 height 24
click at [614, 320] on select "00 05 10 15 20 25 30 35 40 45 50 55" at bounding box center [613, 323] width 18 height 24
select select "30"
click at [604, 311] on select "00 05 10 15 20 25 30 35 40 45 50 55" at bounding box center [613, 323] width 18 height 24
click at [634, 326] on select "AM PM" at bounding box center [633, 323] width 23 height 24
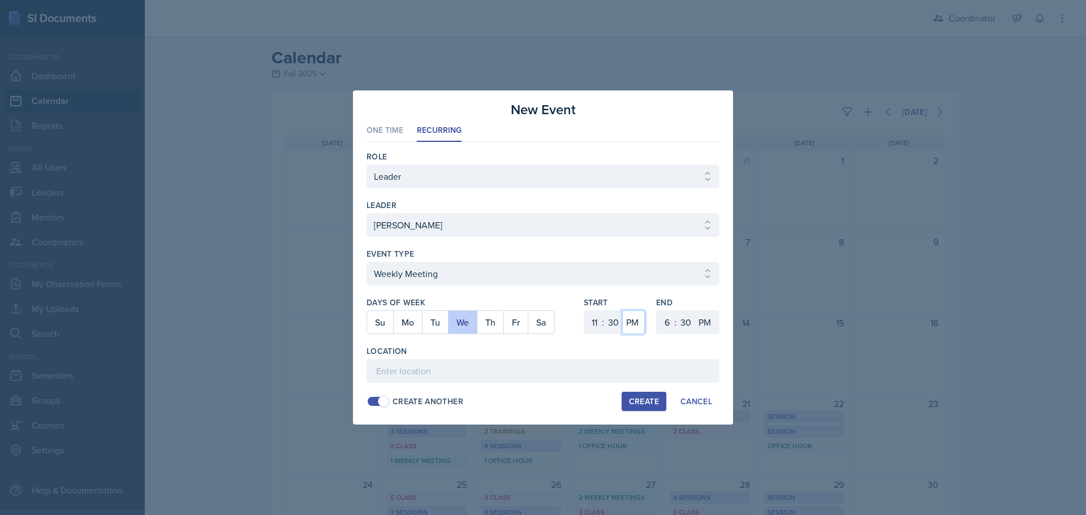
select select "AM"
click at [622, 311] on select "AM PM" at bounding box center [633, 323] width 23 height 24
click at [668, 321] on select "1 2 3 4 5 6 7 8 9 10 11 12" at bounding box center [666, 323] width 18 height 24
select select "12"
click at [657, 311] on select "1 2 3 4 5 6 7 8 9 10 11 12" at bounding box center [666, 323] width 18 height 24
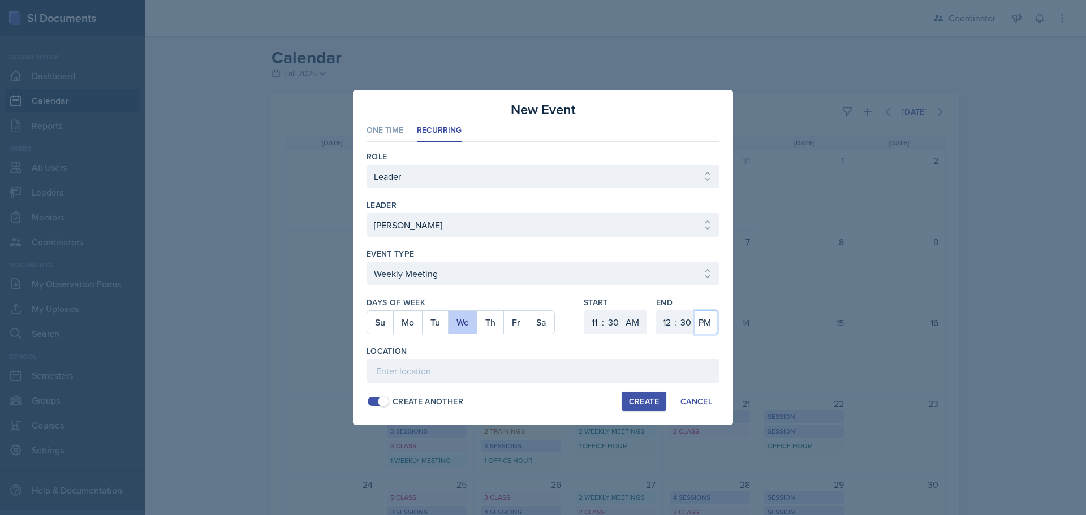
click at [706, 324] on select "AM PM" at bounding box center [706, 323] width 23 height 24
click at [644, 367] on input at bounding box center [543, 371] width 353 height 24
type input "SSC"
click at [643, 399] on div "Create" at bounding box center [644, 401] width 30 height 9
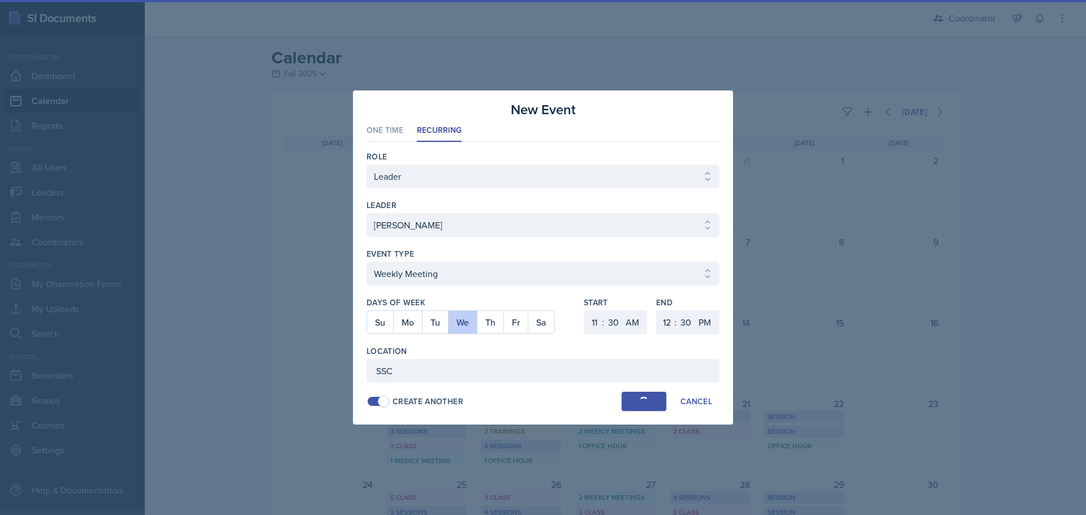
select select
select select "6"
select select "0"
select select "PM"
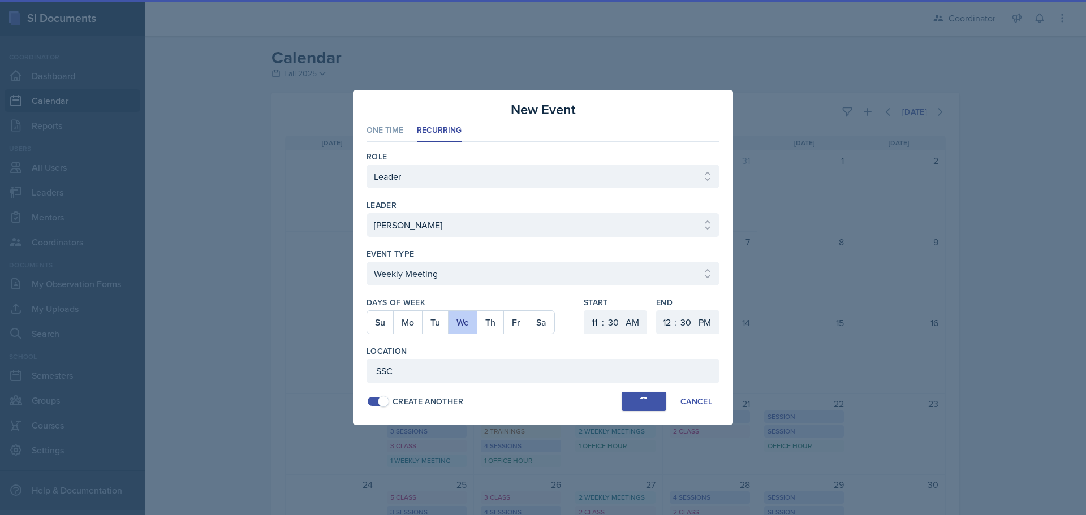
select select "6"
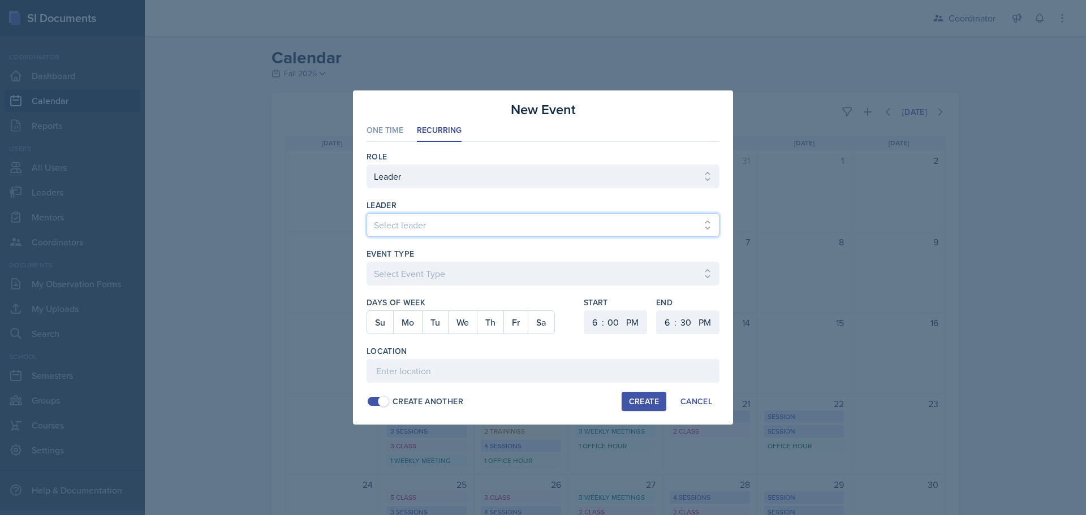
click at [381, 216] on select "Select leader [PERSON_NAME] [PERSON_NAME] [PERSON_NAME] [PERSON_NAME] [PERSON_N…" at bounding box center [543, 225] width 353 height 24
select select "aebc2d64-7cfb-4fe0-b477-4fccbbf75022"
click at [367, 213] on select "Select leader [PERSON_NAME] [PERSON_NAME] [PERSON_NAME] [PERSON_NAME] [PERSON_N…" at bounding box center [543, 225] width 353 height 24
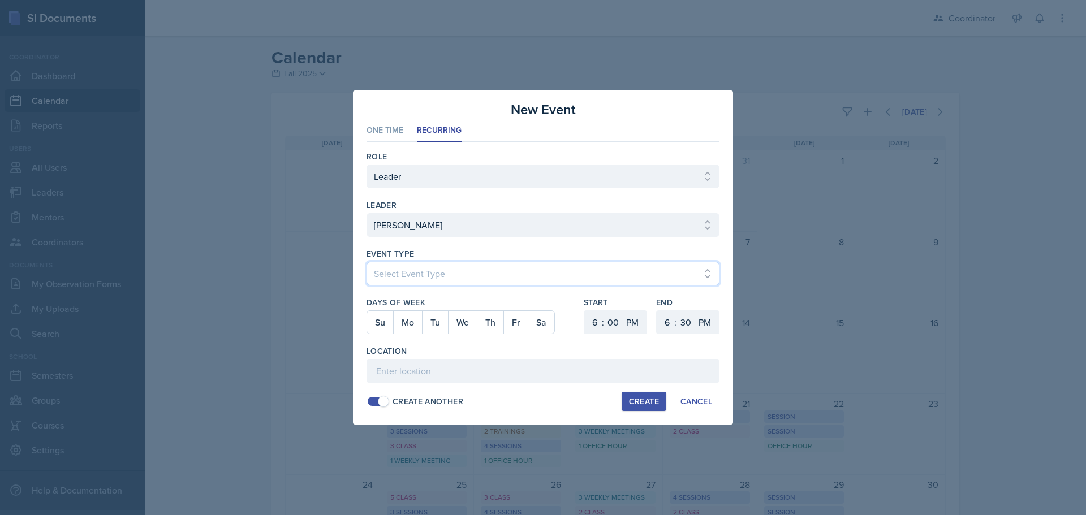
click at [402, 267] on select "Select Event Type Admin Office Hour Cal Workshop Class Class Announcement LA Pe…" at bounding box center [543, 274] width 353 height 24
select select "bd4f27e7-d6ed-4573-9455-47908d0b622f"
click at [367, 262] on select "Select Event Type Admin Office Hour Cal Workshop Class Class Announcement LA Pe…" at bounding box center [543, 274] width 353 height 24
click at [437, 322] on button "Tu" at bounding box center [435, 322] width 26 height 23
click at [592, 319] on select "1 2 3 4 5 6 7 8 9 10 11 12" at bounding box center [594, 323] width 18 height 24
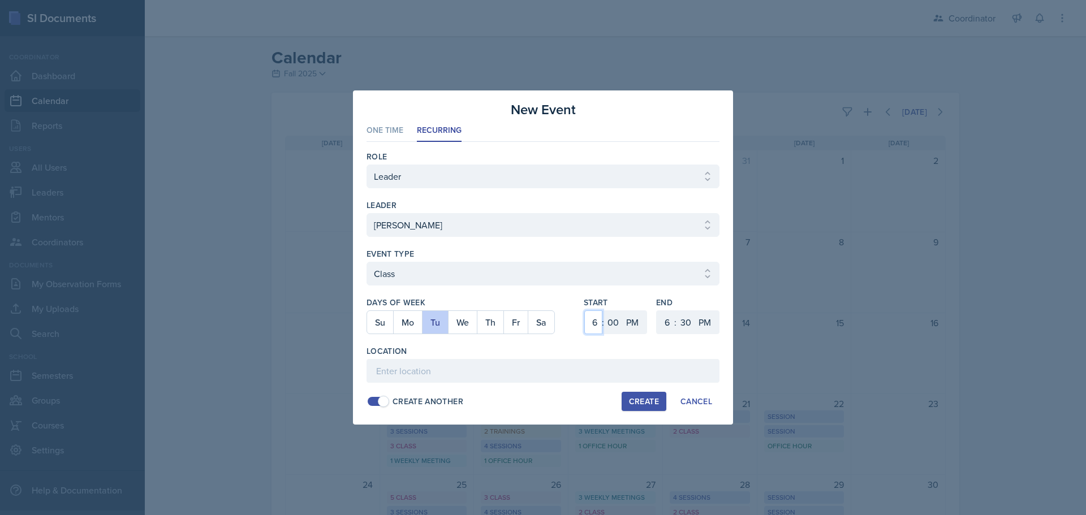
select select "4"
click at [585, 311] on select "1 2 3 4 5 6 7 8 9 10 11 12" at bounding box center [594, 323] width 18 height 24
click at [613, 319] on select "00 05 10 15 20 25 30 35 40 45 50 55" at bounding box center [613, 323] width 18 height 24
select select "30"
click at [604, 311] on select "00 05 10 15 20 25 30 35 40 45 50 55" at bounding box center [613, 323] width 18 height 24
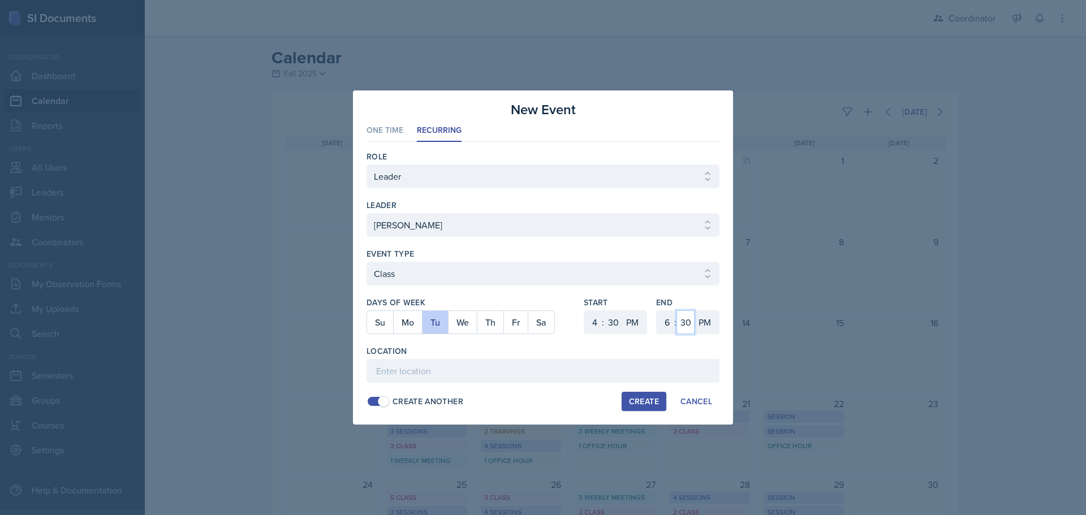
click at [685, 321] on select "00 05 10 15 20 25 30 35 40 45 50 55" at bounding box center [686, 323] width 18 height 24
select select "0"
click at [677, 311] on select "00 05 10 15 20 25 30 35 40 45 50 55" at bounding box center [686, 323] width 18 height 24
click at [571, 369] on input at bounding box center [543, 371] width 353 height 24
type input "MOR 007"
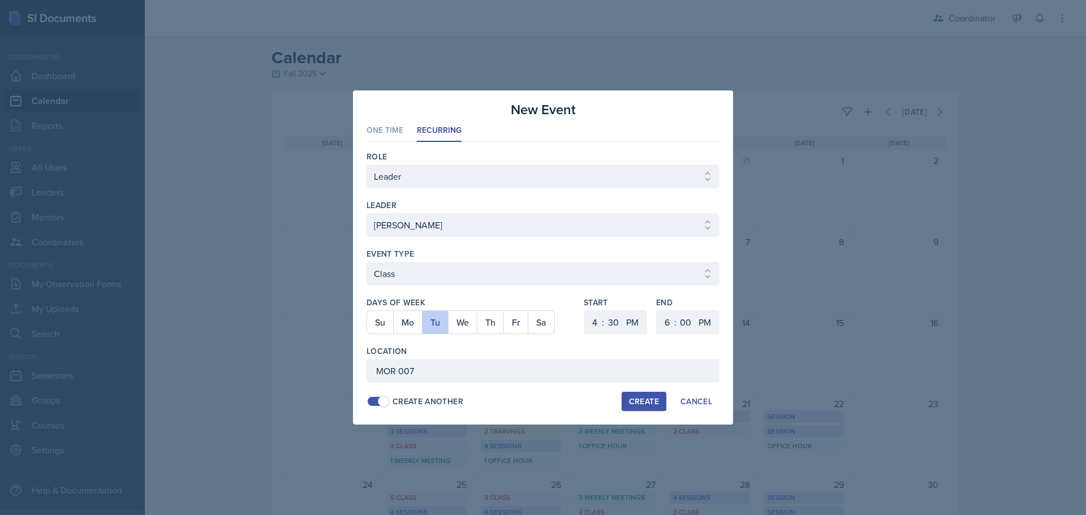
click at [646, 402] on div "Create" at bounding box center [644, 401] width 30 height 9
select select
select select "6"
select select "0"
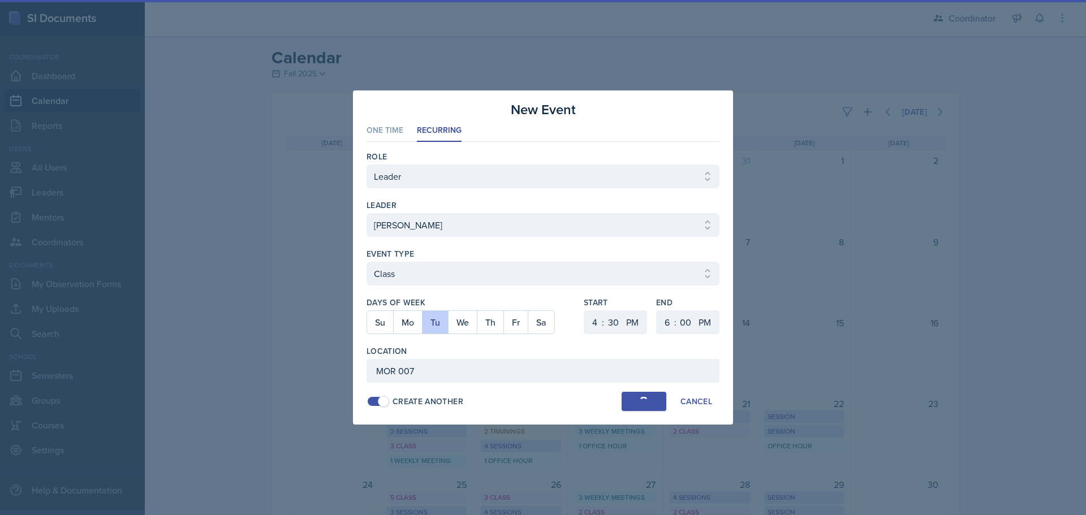
select select "30"
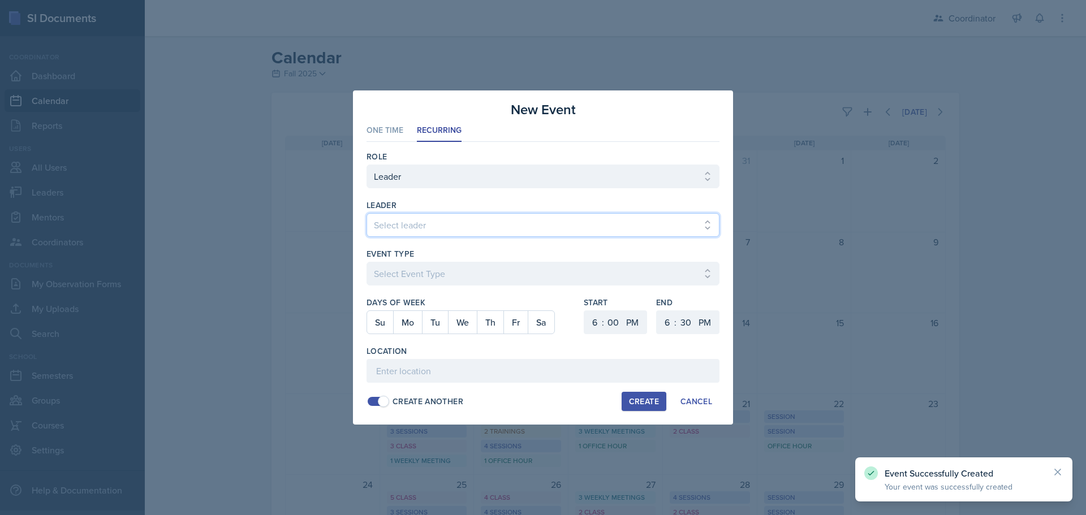
click at [442, 225] on select "Select leader [PERSON_NAME] [PERSON_NAME] [PERSON_NAME] [PERSON_NAME] [PERSON_N…" at bounding box center [543, 225] width 353 height 24
select select "aebc2d64-7cfb-4fe0-b477-4fccbbf75022"
click at [367, 213] on select "Select leader [PERSON_NAME] [PERSON_NAME] [PERSON_NAME] [PERSON_NAME] [PERSON_N…" at bounding box center [543, 225] width 353 height 24
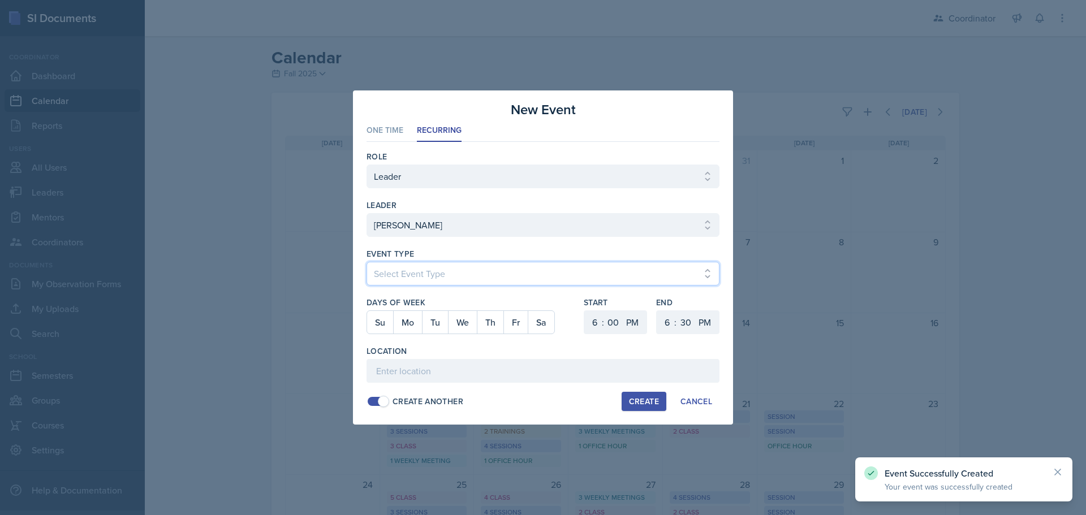
click at [418, 278] on select "Select Event Type Admin Office Hour Cal Workshop Class Class Announcement LA Pe…" at bounding box center [543, 274] width 353 height 24
select select "bd4f27e7-d6ed-4573-9455-47908d0b622f"
click at [367, 262] on select "Select Event Type Admin Office Hour Cal Workshop Class Class Announcement LA Pe…" at bounding box center [543, 274] width 353 height 24
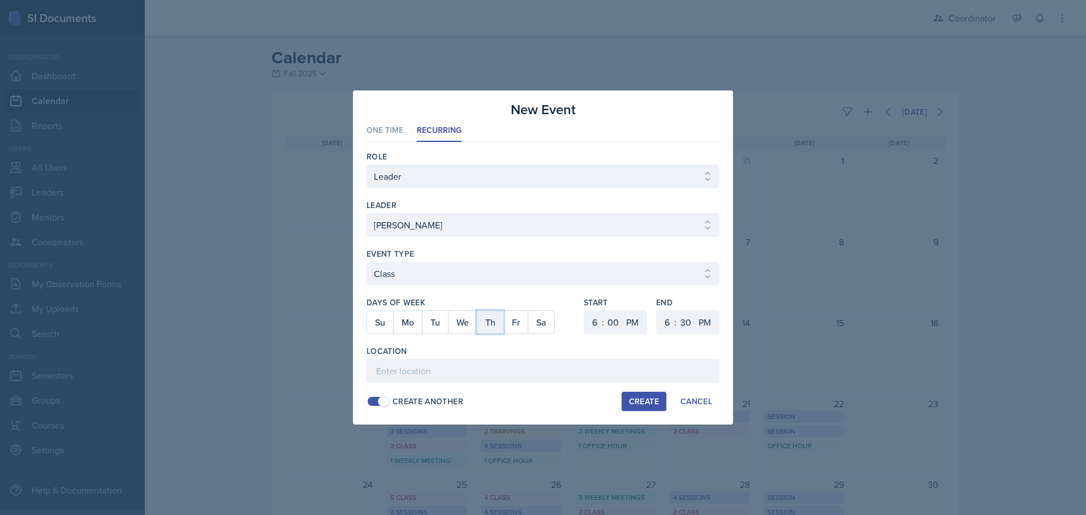
click at [498, 319] on button "Th" at bounding box center [490, 322] width 27 height 23
click at [590, 322] on select "1 2 3 4 5 6 7 8 9 10 11 12" at bounding box center [594, 323] width 18 height 24
select select "2"
click at [585, 311] on select "1 2 3 4 5 6 7 8 9 10 11 12" at bounding box center [594, 323] width 18 height 24
click at [668, 319] on select "1 2 3 4 5 6 7 8 9 10 11 12" at bounding box center [666, 323] width 18 height 24
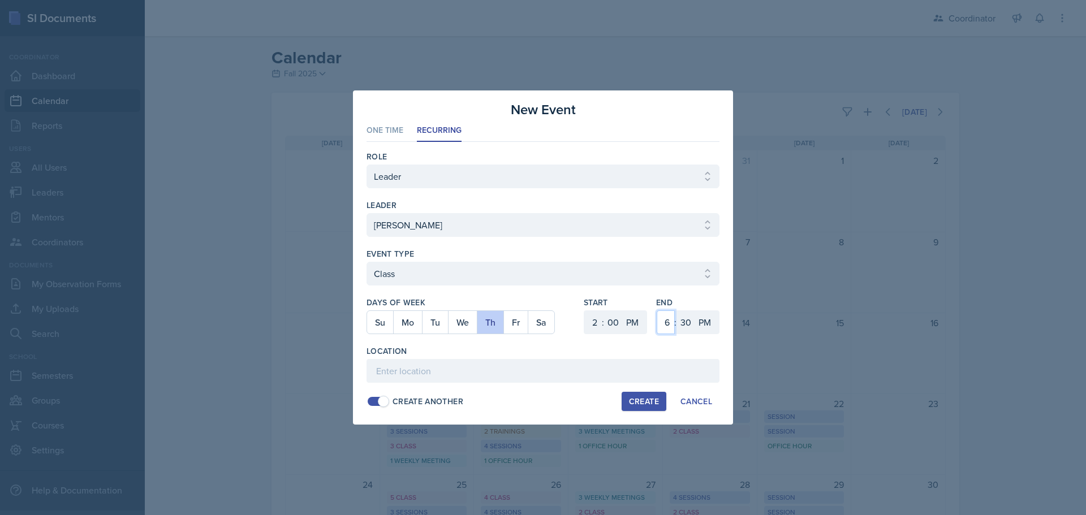
select select "3"
click at [657, 311] on select "1 2 3 4 5 6 7 8 9 10 11 12" at bounding box center [666, 323] width 18 height 24
click at [540, 366] on input at bounding box center [543, 371] width 353 height 24
type input "OKT N142"
click at [639, 403] on div "Create" at bounding box center [644, 401] width 30 height 9
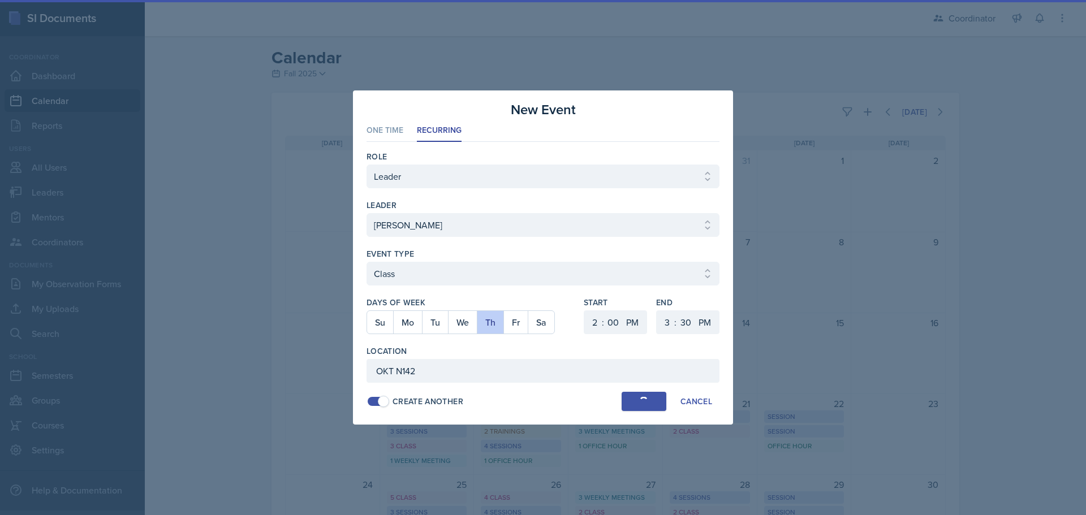
select select
select select "6"
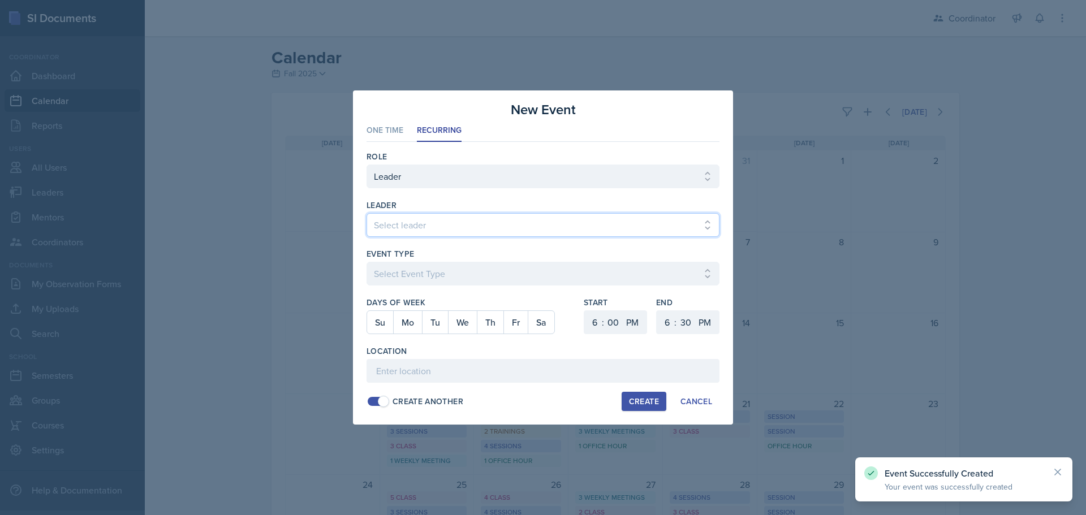
click at [458, 217] on select "Select leader [PERSON_NAME] [PERSON_NAME] [PERSON_NAME] [PERSON_NAME] [PERSON_N…" at bounding box center [543, 225] width 353 height 24
select select "aebc2d64-7cfb-4fe0-b477-4fccbbf75022"
click at [367, 213] on select "Select leader [PERSON_NAME] [PERSON_NAME] [PERSON_NAME] [PERSON_NAME] [PERSON_N…" at bounding box center [543, 225] width 353 height 24
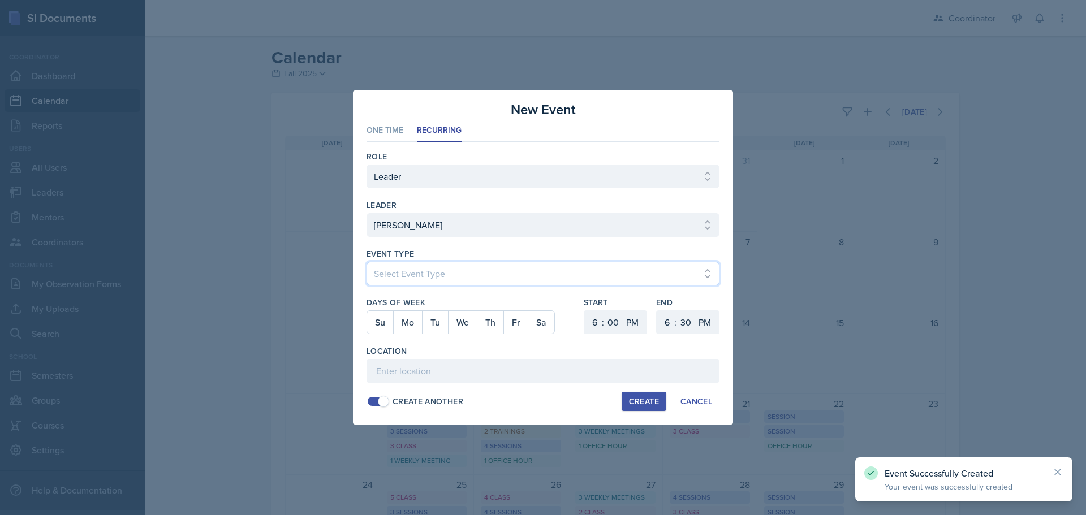
click at [419, 277] on select "Select Event Type Admin Office Hour Cal Workshop Class Class Announcement LA Pe…" at bounding box center [543, 274] width 353 height 24
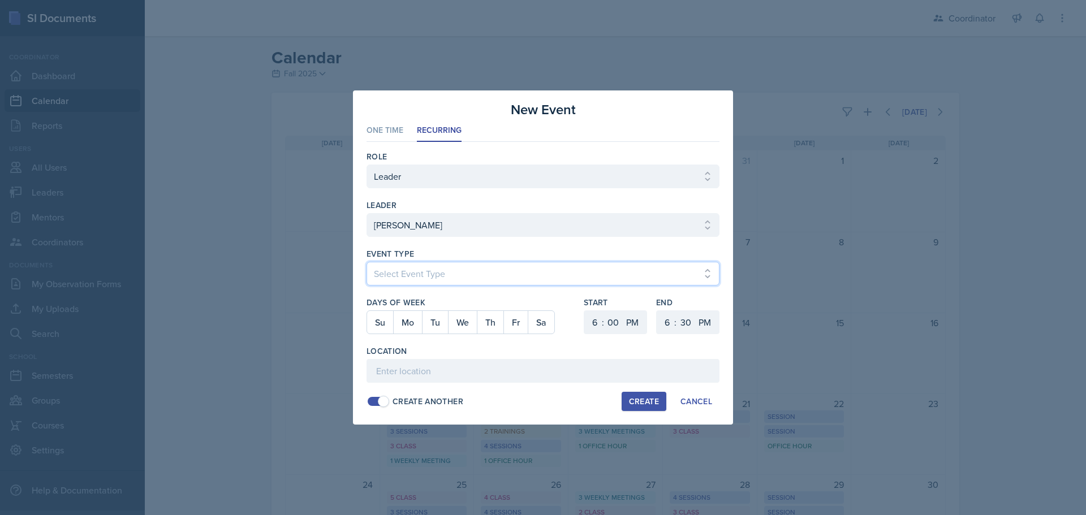
select select "30b582fb-8ac9-49fb-a214-1fb047ccc295"
click at [367, 262] on select "Select Event Type Admin Office Hour Cal Workshop Class Class Announcement LA Pe…" at bounding box center [543, 274] width 353 height 24
click at [435, 316] on button "Tu" at bounding box center [435, 322] width 26 height 23
click at [694, 396] on button "Cancel" at bounding box center [696, 401] width 46 height 19
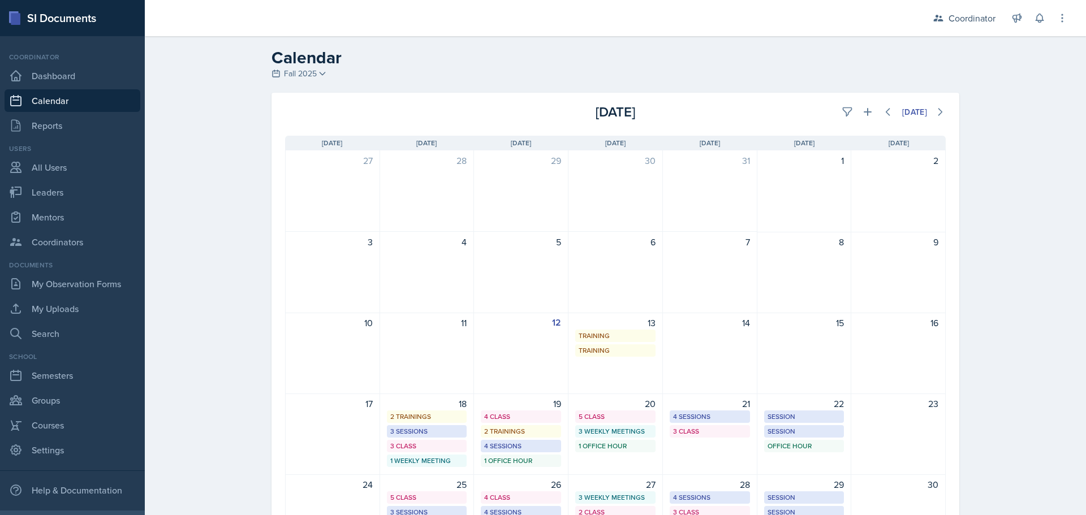
click at [703, 463] on div "21 4 Sessions 3 Class" at bounding box center [710, 434] width 94 height 81
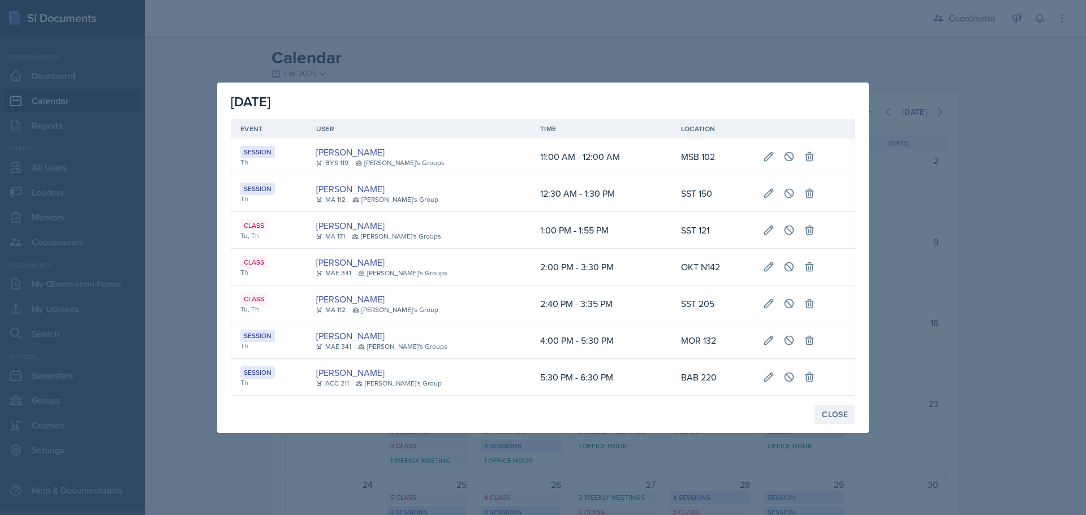
click at [842, 408] on button "Close" at bounding box center [835, 414] width 41 height 19
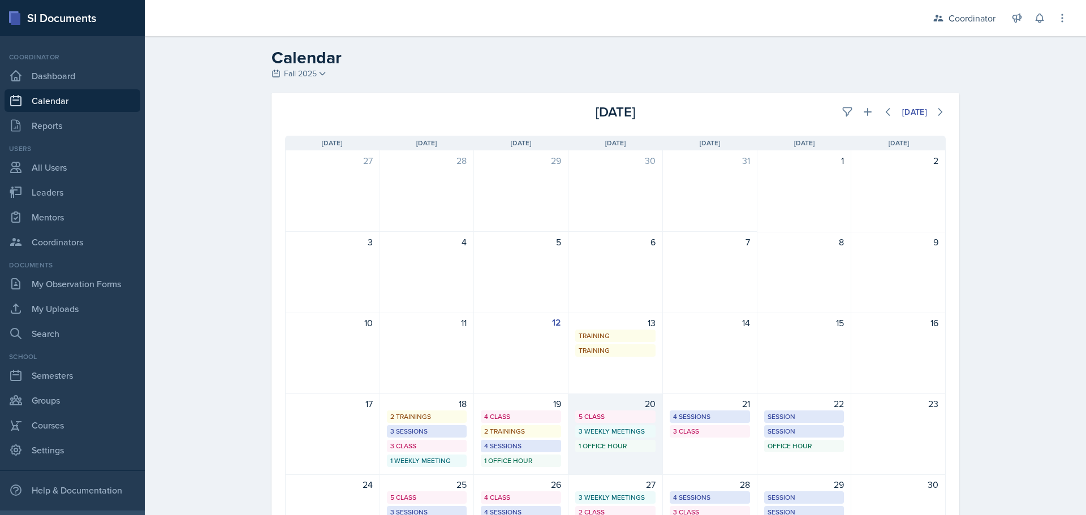
scroll to position [57, 0]
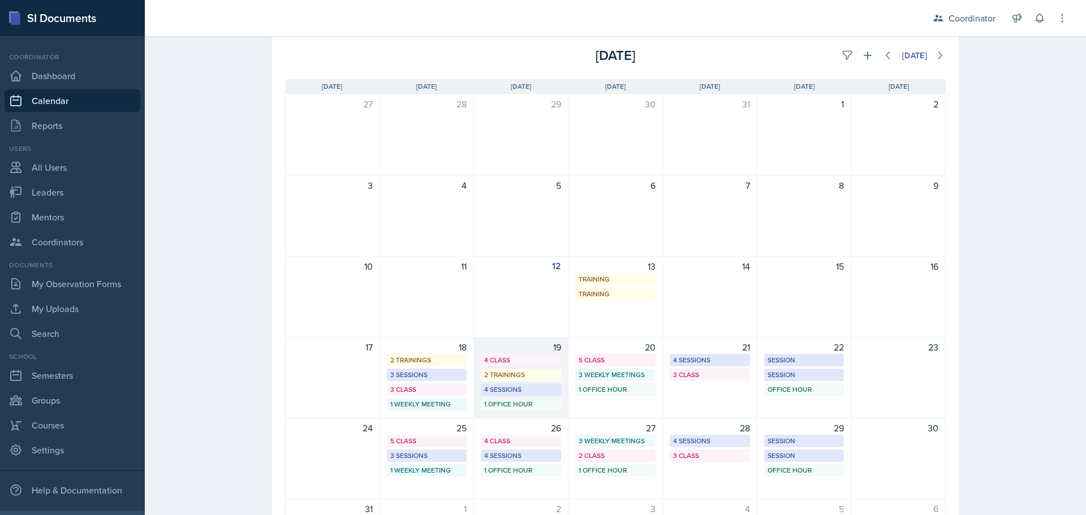
click at [540, 412] on div "19 4 Class 2 Trainings 4 Sessions 1 Office Hour" at bounding box center [521, 377] width 94 height 81
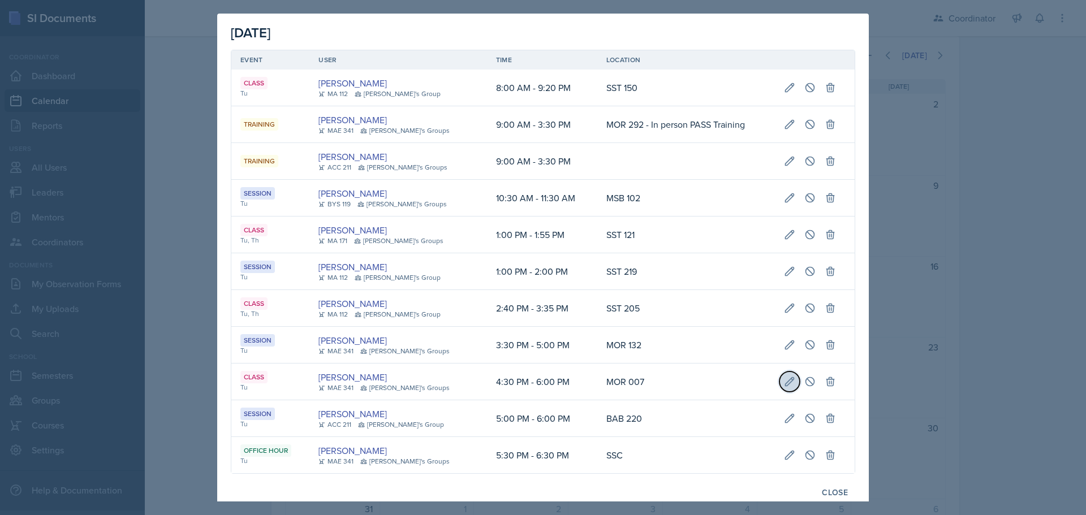
click at [784, 382] on icon at bounding box center [789, 381] width 11 height 11
select select "4"
select select "30"
select select "PM"
select select "6"
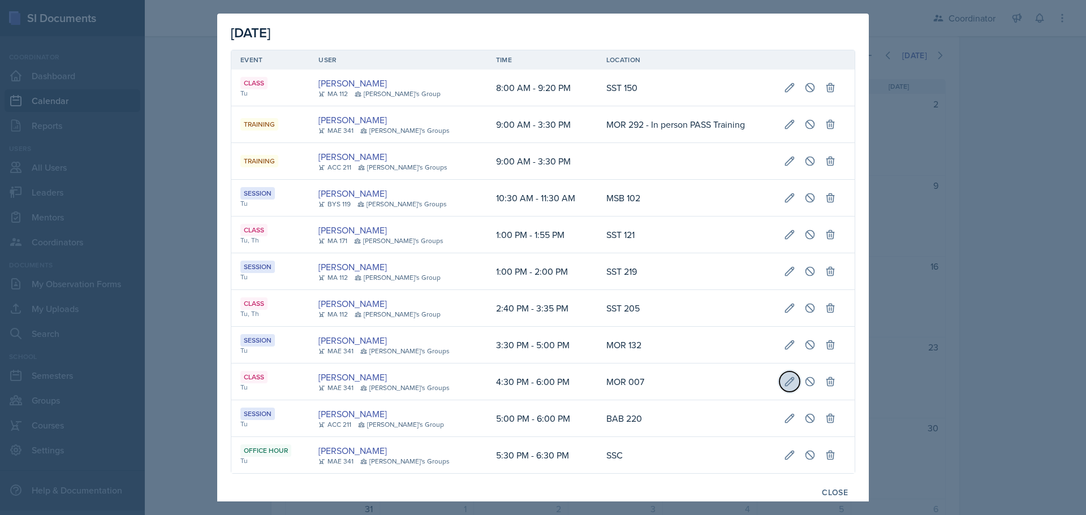
select select "0"
select select "PM"
type input "MOR 007"
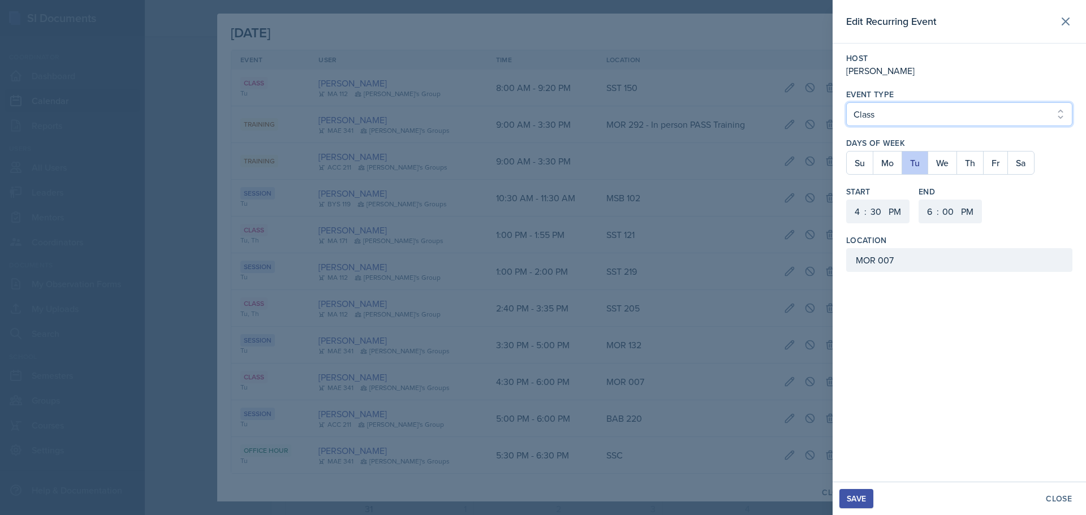
click at [897, 115] on select "Select Event Type Office Hour Class Session Class Announcement Training SSC Spe…" at bounding box center [959, 114] width 226 height 24
click at [846, 102] on select "Select Event Type Office Hour Class Session Class Announcement Training SSC Spe…" at bounding box center [959, 114] width 226 height 24
click at [872, 494] on button "Save" at bounding box center [857, 498] width 34 height 19
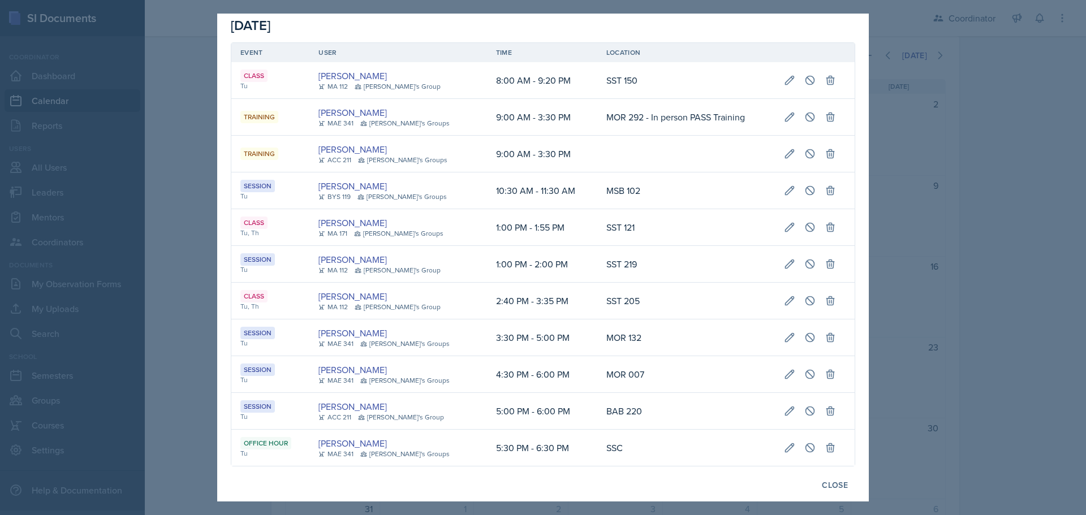
scroll to position [10, 0]
drag, startPoint x: 1086, startPoint y: 290, endPoint x: 1076, endPoint y: 289, distance: 9.6
click at [1086, 289] on div at bounding box center [543, 257] width 1086 height 515
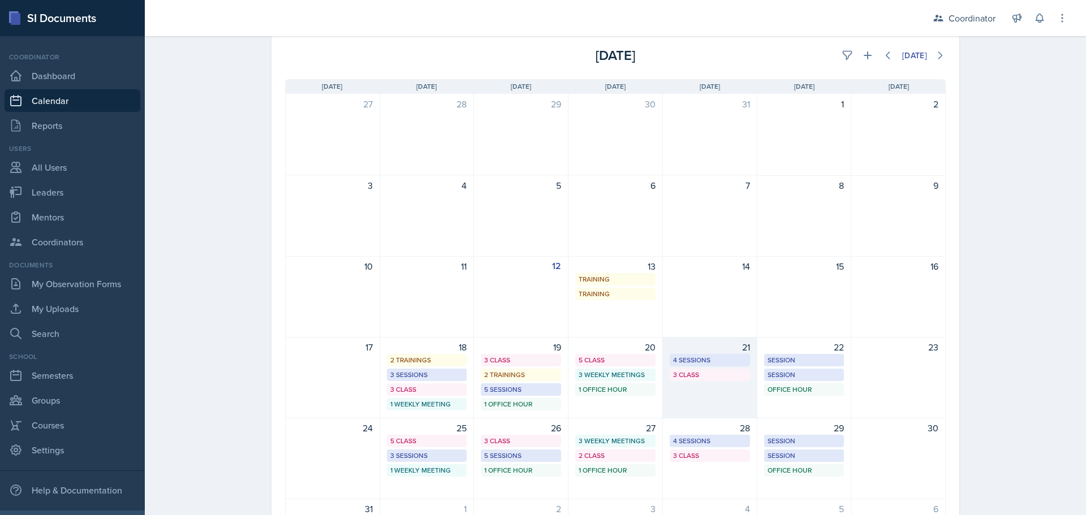
click at [694, 389] on div "21 4 Sessions 3 Class" at bounding box center [710, 377] width 94 height 81
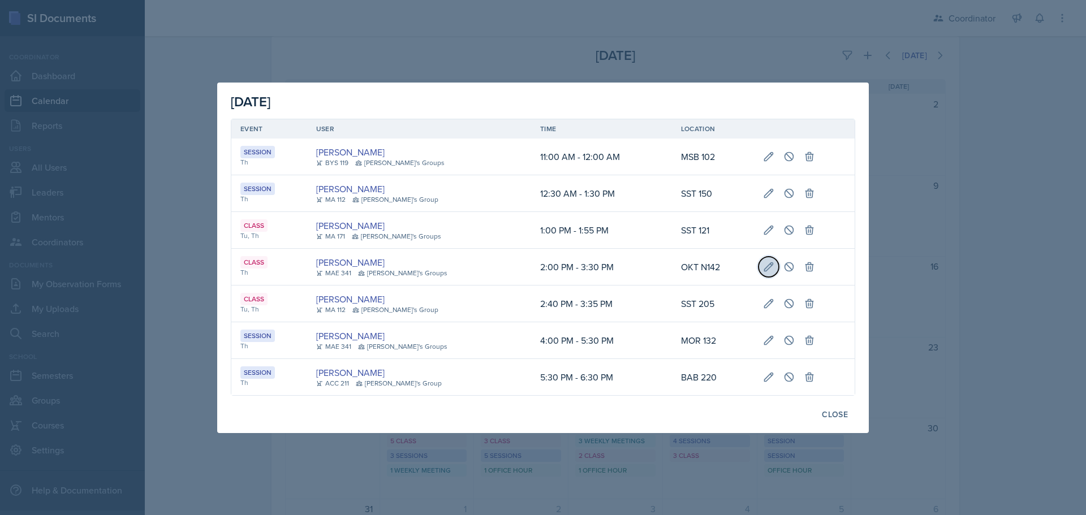
click at [763, 263] on icon at bounding box center [768, 266] width 11 height 11
select select "bd4f27e7-d6ed-4573-9455-47908d0b622f"
select select "2"
select select "0"
select select "3"
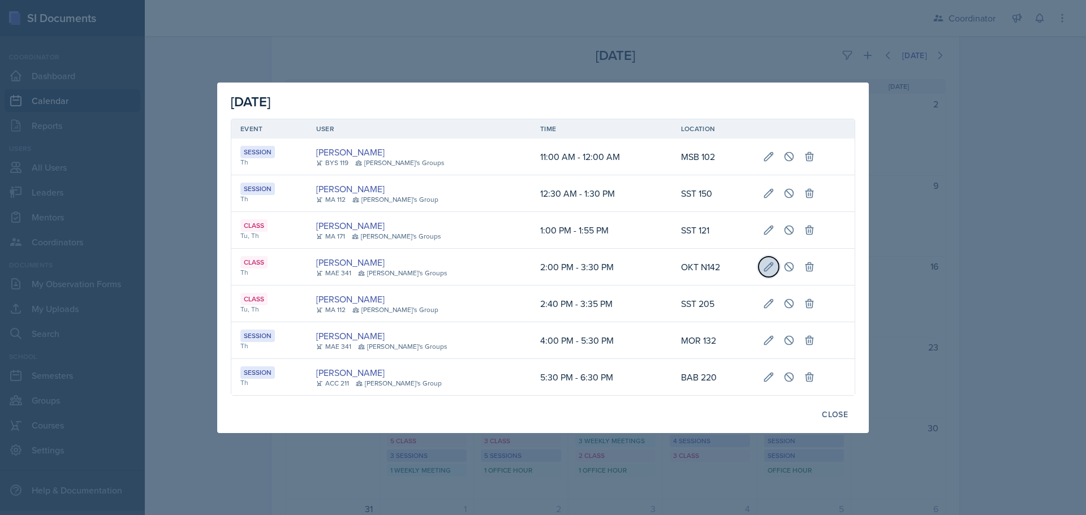
select select "30"
type input "OKT N142"
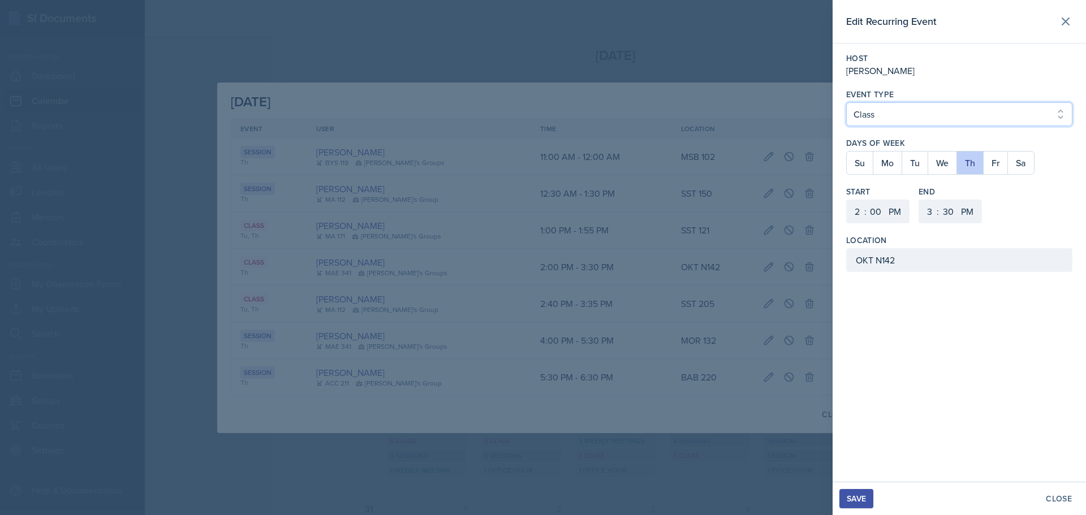
click at [874, 115] on select "Select Event Type Office Hour Class Session Class Announcement Training SSC Spe…" at bounding box center [959, 114] width 226 height 24
select select "30b582fb-8ac9-49fb-a214-1fb047ccc295"
click at [846, 102] on select "Select Event Type Office Hour Class Session Class Announcement Training SSC Spe…" at bounding box center [959, 114] width 226 height 24
click at [867, 500] on button "Save" at bounding box center [857, 498] width 34 height 19
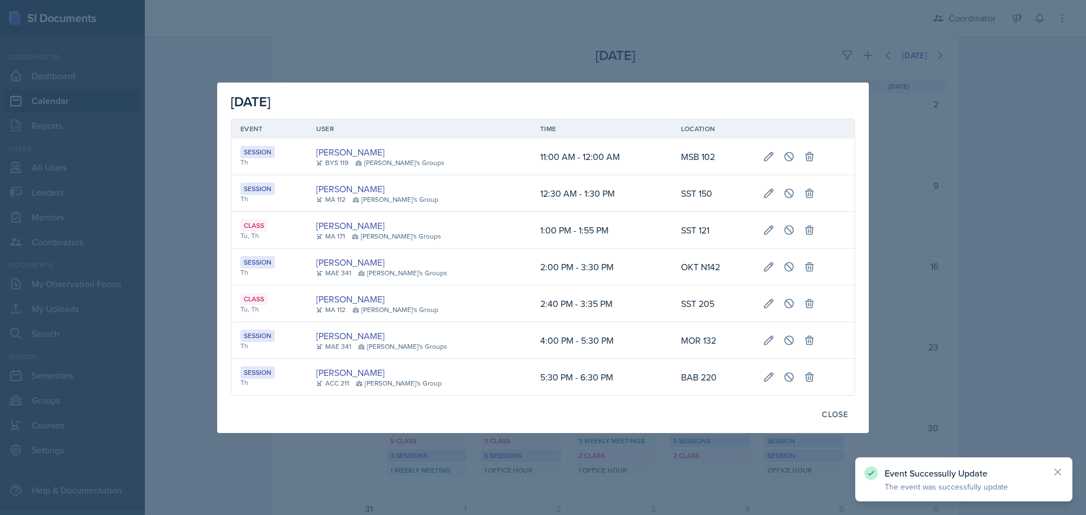
click at [1045, 303] on div at bounding box center [543, 257] width 1086 height 515
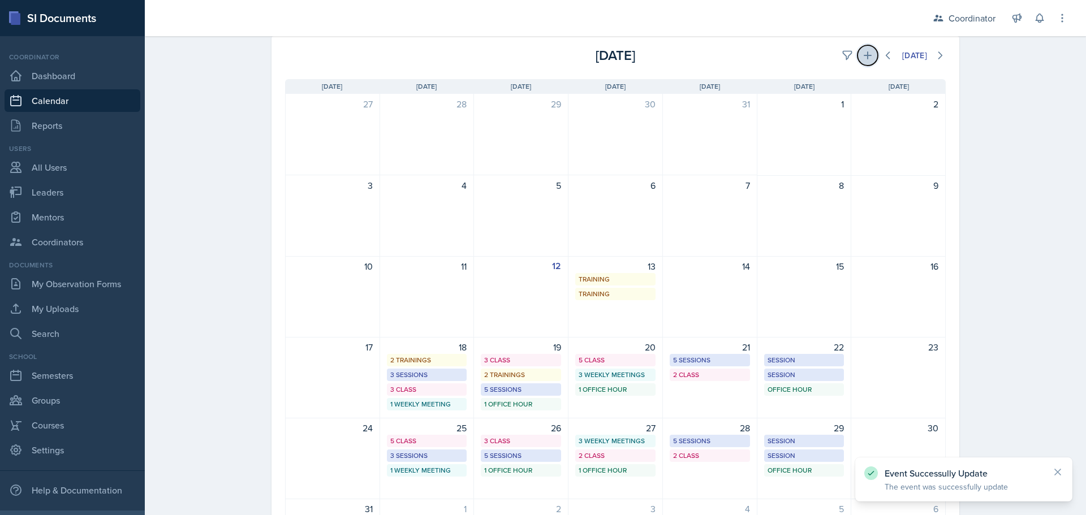
click at [864, 59] on icon at bounding box center [867, 55] width 11 height 11
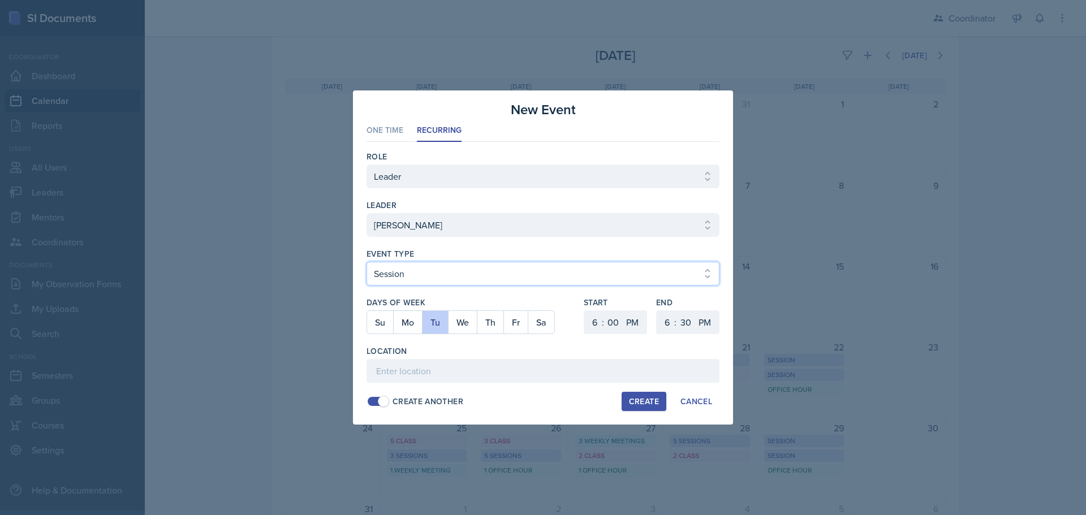
click at [394, 270] on select "Select Event Type Admin Office Hour Cal Workshop Class Class Announcement LA Pe…" at bounding box center [543, 274] width 353 height 24
select select "bd4f27e7-d6ed-4573-9455-47908d0b622f"
click at [367, 262] on select "Select Event Type Admin Office Hour Cal Workshop Class Class Announcement LA Pe…" at bounding box center [543, 274] width 353 height 24
click at [416, 321] on button "Mo" at bounding box center [407, 322] width 29 height 23
click at [435, 327] on button "Tu" at bounding box center [435, 322] width 26 height 23
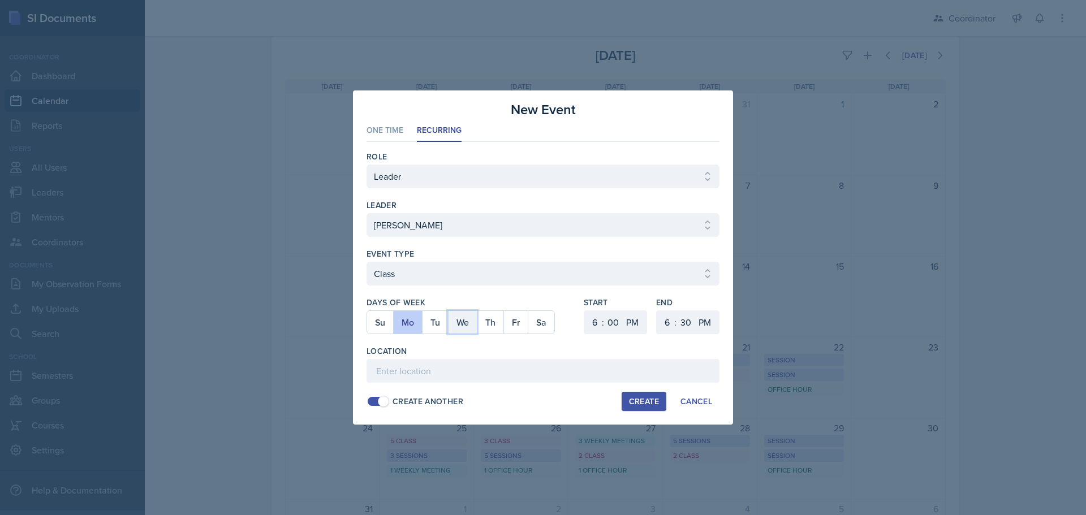
click at [462, 322] on button "We" at bounding box center [462, 322] width 29 height 23
click at [595, 325] on select "1 2 3 4 5 6 7 8 9 10 11 12" at bounding box center [594, 323] width 18 height 24
select select "9"
click at [585, 311] on select "1 2 3 4 5 6 7 8 9 10 11 12" at bounding box center [594, 323] width 18 height 24
click at [614, 319] on select "00 05 10 15 20 25 30 35 40 45 50 55" at bounding box center [613, 323] width 18 height 24
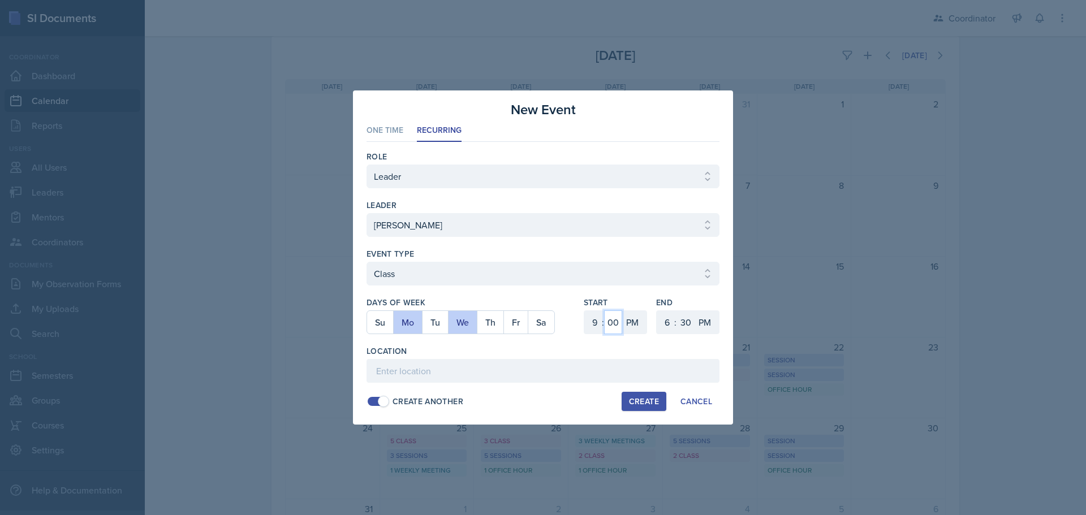
select select "40"
click at [604, 311] on select "00 05 10 15 20 25 30 35 40 45 50 55" at bounding box center [613, 323] width 18 height 24
drag, startPoint x: 628, startPoint y: 319, endPoint x: 629, endPoint y: 334, distance: 14.8
click at [628, 319] on select "AM PM" at bounding box center [633, 323] width 23 height 24
select select "AM"
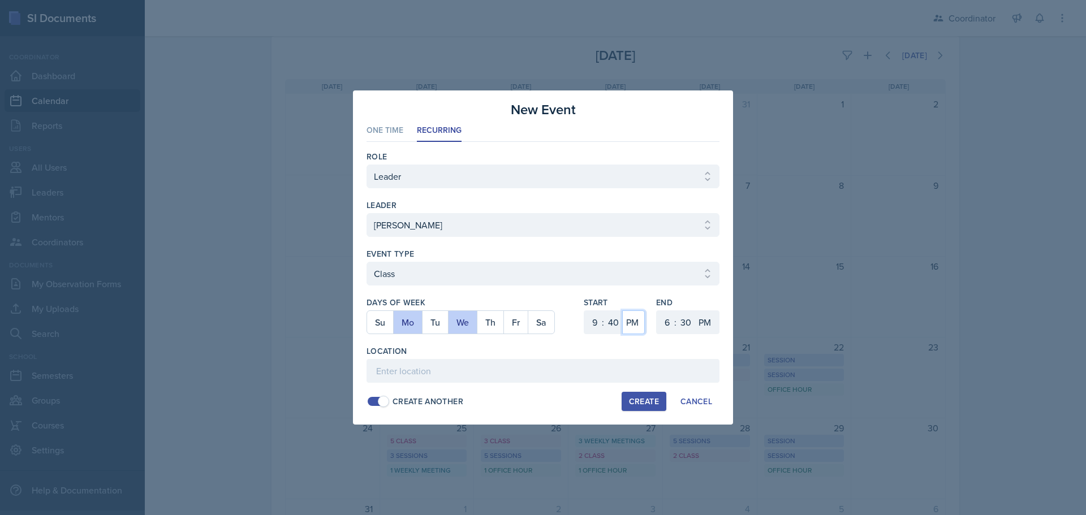
click at [622, 311] on select "AM PM" at bounding box center [633, 323] width 23 height 24
click at [668, 319] on select "1 2 3 4 5 6 7 8 9 10 11 12" at bounding box center [666, 323] width 18 height 24
select select "11"
click at [657, 311] on select "1 2 3 4 5 6 7 8 9 10 11 12" at bounding box center [666, 323] width 18 height 24
drag, startPoint x: 688, startPoint y: 326, endPoint x: 688, endPoint y: 319, distance: 6.8
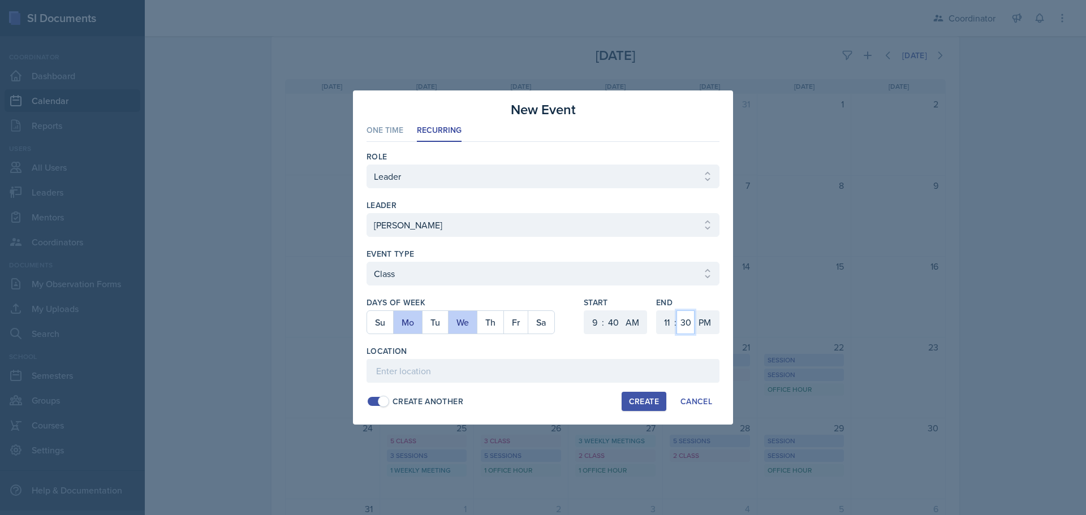
click at [688, 326] on select "00 05 10 15 20 25 30 35 40 45 50 55" at bounding box center [686, 323] width 18 height 24
select select "0"
click at [677, 311] on select "00 05 10 15 20 25 30 35 40 45 50 55" at bounding box center [686, 323] width 18 height 24
click at [708, 317] on select "AM PM" at bounding box center [706, 323] width 23 height 24
select select "AM"
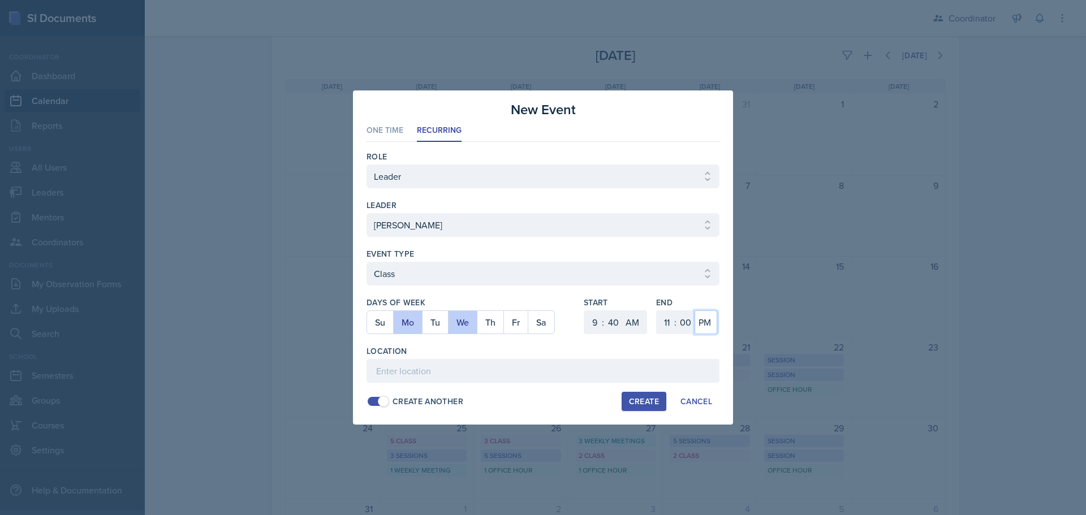
click at [695, 311] on select "AM PM" at bounding box center [706, 323] width 23 height 24
click at [682, 372] on input at bounding box center [543, 371] width 353 height 24
type input "OKT S105"
click at [645, 397] on div "Create" at bounding box center [644, 401] width 30 height 9
select select
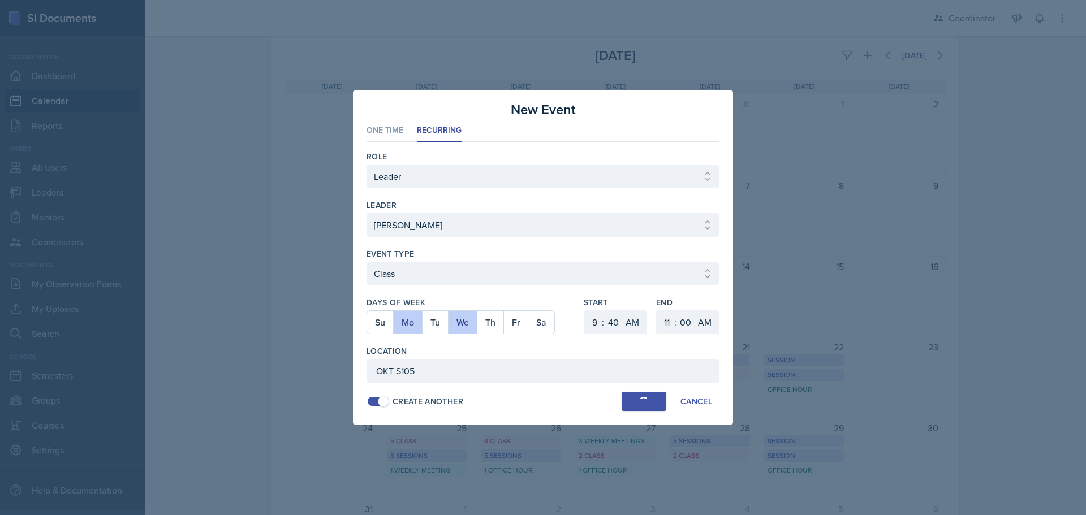
select select
select select "6"
select select "0"
select select "PM"
select select "6"
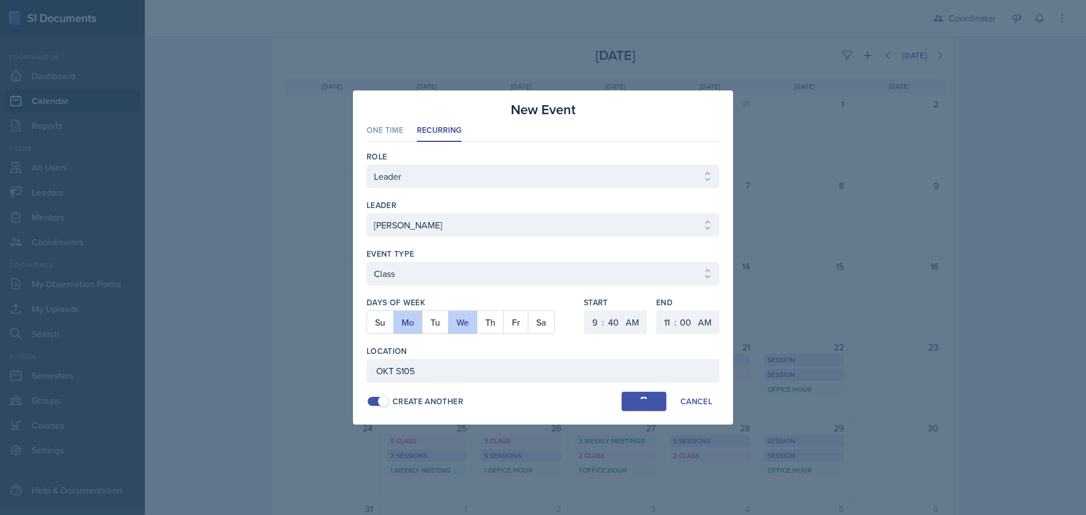
select select "30"
select select "PM"
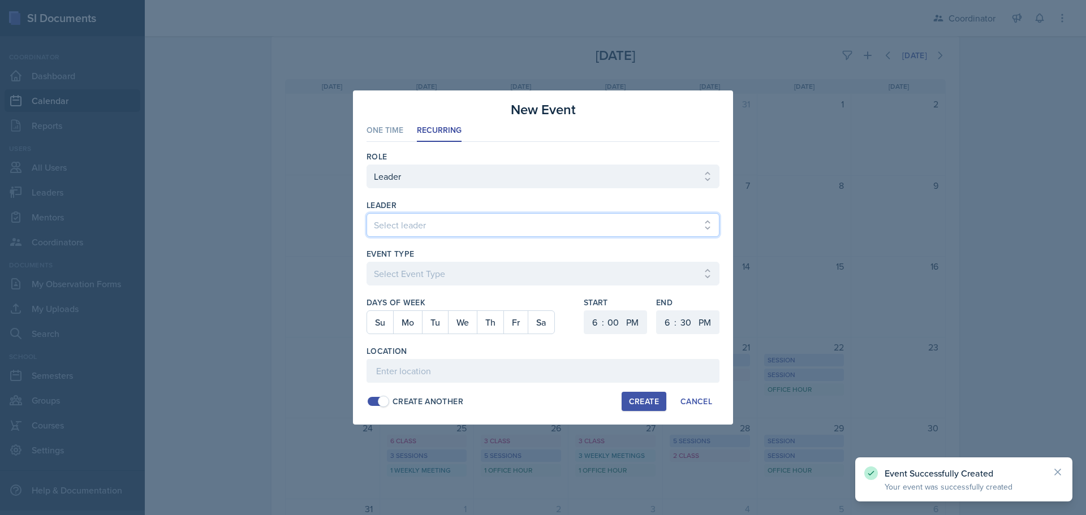
click at [403, 231] on select "Select leader [PERSON_NAME] [PERSON_NAME] [PERSON_NAME] [PERSON_NAME] [PERSON_N…" at bounding box center [543, 225] width 353 height 24
select select "aebc2d64-7cfb-4fe0-b477-4fccbbf75022"
click at [367, 213] on select "Select leader [PERSON_NAME] [PERSON_NAME] [PERSON_NAME] [PERSON_NAME] [PERSON_N…" at bounding box center [543, 225] width 353 height 24
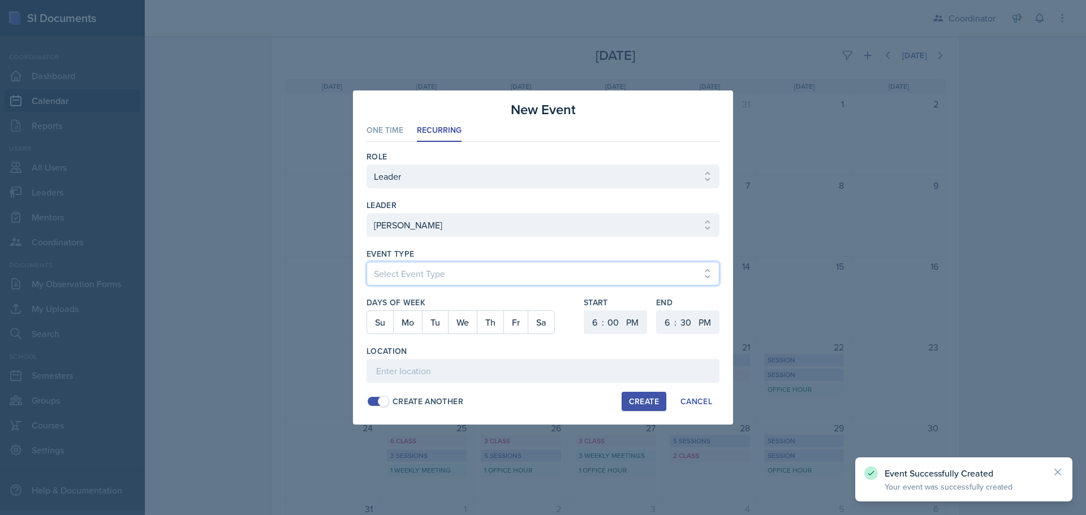
click at [408, 270] on select "Select Event Type Admin Office Hour Cal Workshop Class Class Announcement LA Pe…" at bounding box center [543, 274] width 353 height 24
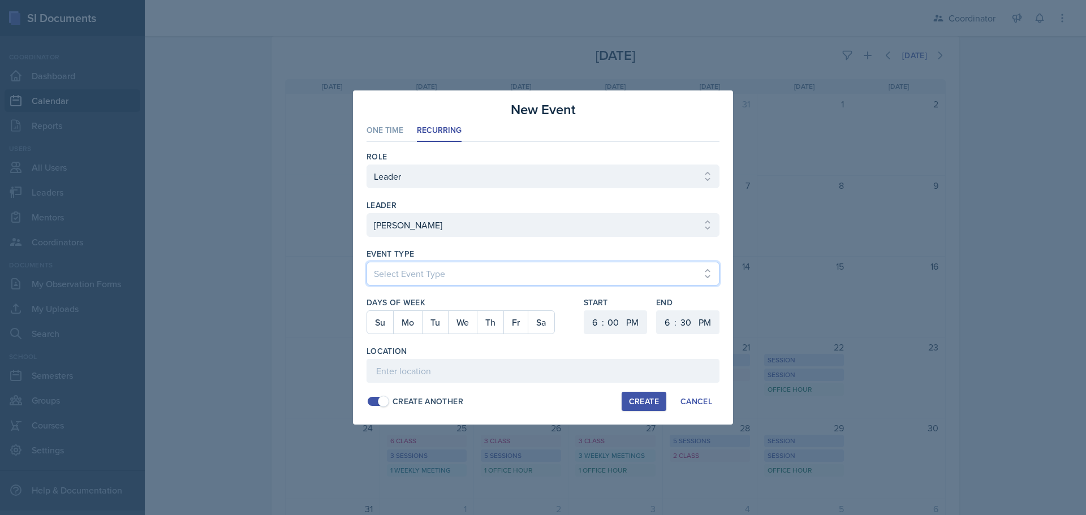
select select "803a10d1-56de-4d8e-8ecc-6dc9cf688eb0"
click at [367, 262] on select "Select Event Type Admin Office Hour Cal Workshop Class Class Announcement LA Pe…" at bounding box center [543, 274] width 353 height 24
click at [433, 323] on button "Tu" at bounding box center [435, 322] width 26 height 23
click at [592, 318] on select "1 2 3 4 5 6 7 8 9 10 11 12" at bounding box center [594, 323] width 18 height 24
select select "2"
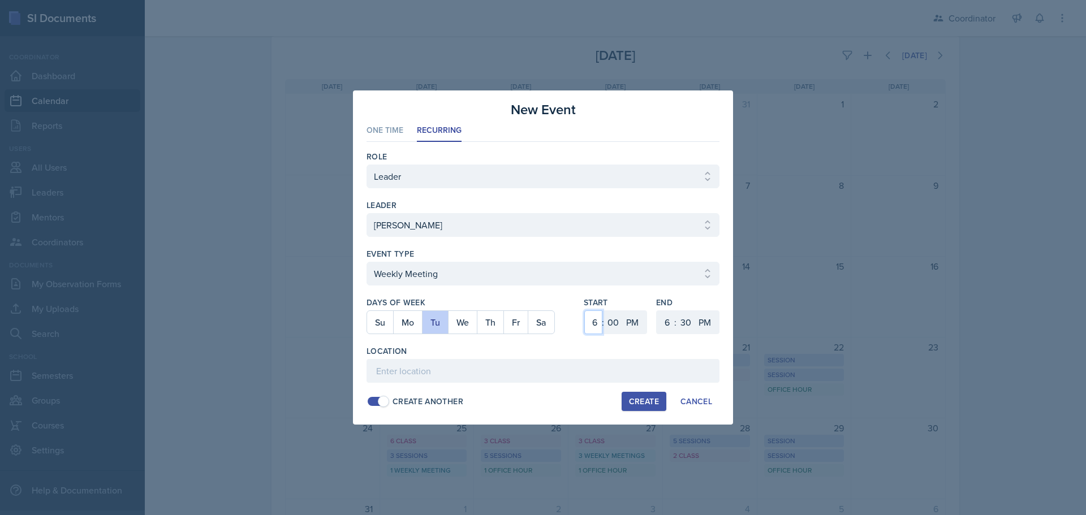
click at [585, 311] on select "1 2 3 4 5 6 7 8 9 10 11 12" at bounding box center [594, 323] width 18 height 24
click at [618, 320] on select "00 05 10 15 20 25 30 35 40 45 50 55" at bounding box center [613, 323] width 18 height 24
select select "30"
click at [604, 311] on select "00 05 10 15 20 25 30 35 40 45 50 55" at bounding box center [613, 323] width 18 height 24
click at [674, 323] on select "1 2 3 4 5 6 7 8 9 10 11 12" at bounding box center [666, 323] width 18 height 24
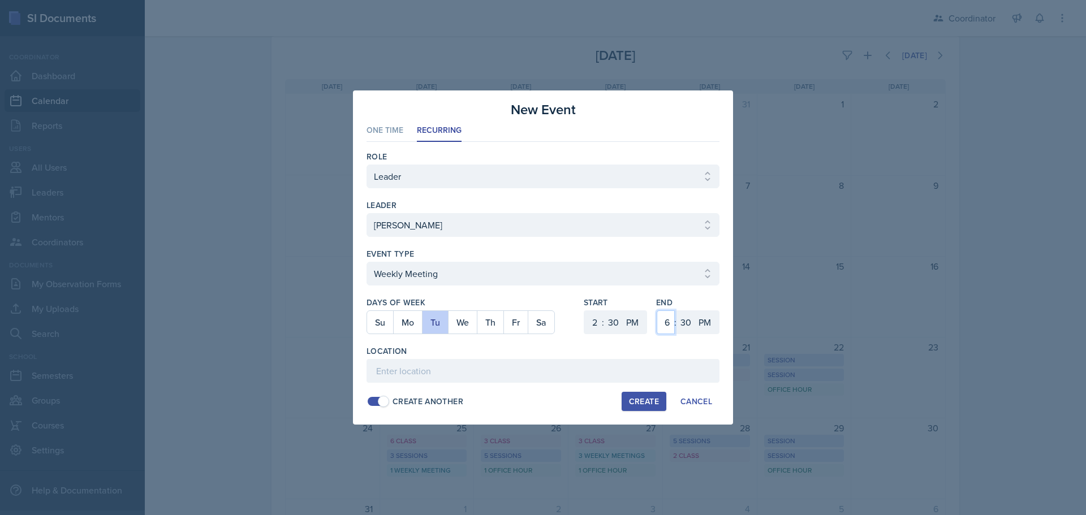
select select "3"
click at [657, 311] on select "1 2 3 4 5 6 7 8 9 10 11 12" at bounding box center [666, 323] width 18 height 24
click at [493, 377] on input at bounding box center [543, 371] width 353 height 24
type input "SSC"
click at [652, 405] on div "Create" at bounding box center [644, 401] width 30 height 9
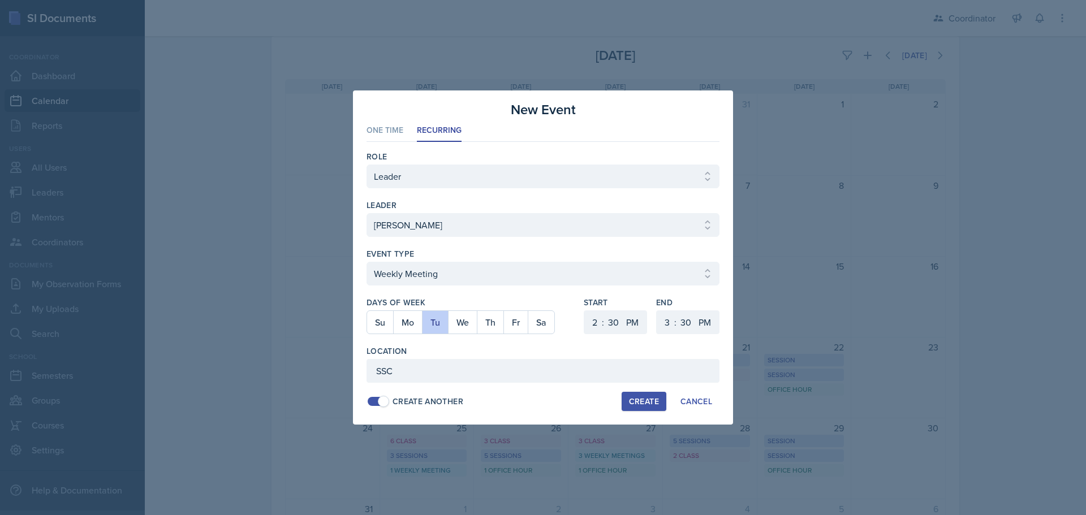
select select
select select "6"
select select "0"
select select "6"
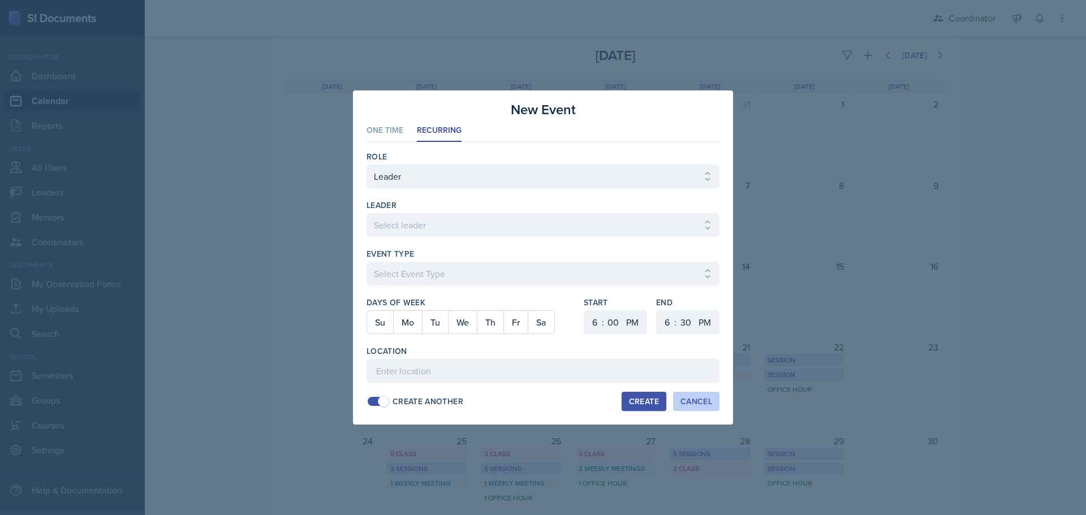
click at [685, 396] on button "Cancel" at bounding box center [696, 401] width 46 height 19
